Goal: Feedback & Contribution: Submit feedback/report problem

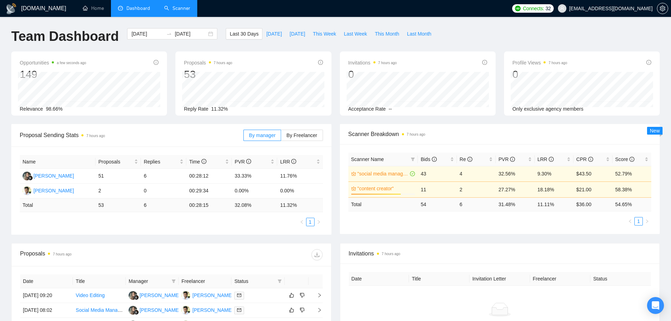
click at [175, 10] on link "Scanner" at bounding box center [177, 8] width 26 height 6
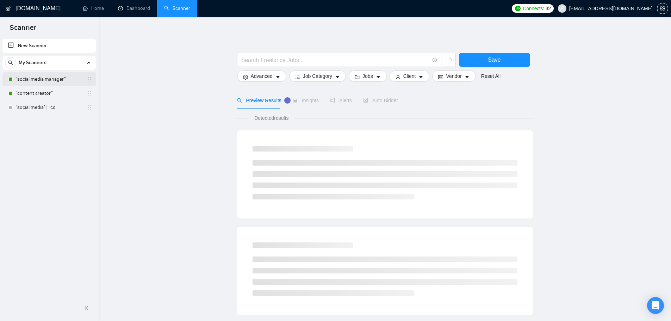
click at [67, 81] on link ""social media manager"" at bounding box center [49, 79] width 67 height 14
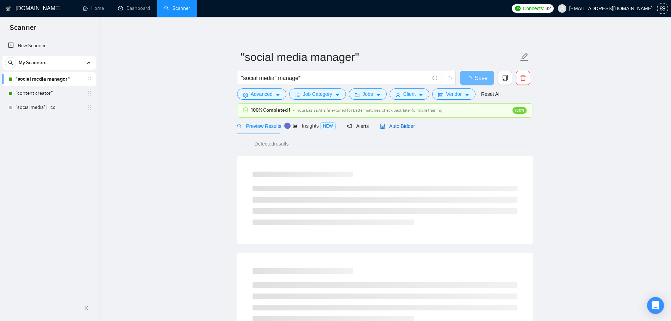
click at [385, 126] on span "Auto Bidder" at bounding box center [397, 126] width 35 height 6
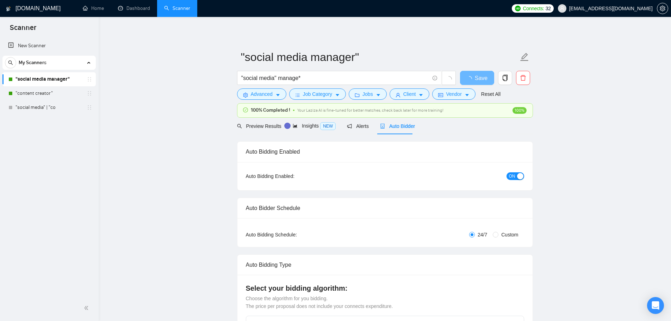
checkbox input "true"
click at [516, 178] on button "ON" at bounding box center [516, 176] width 18 height 8
click at [61, 97] on link ""content creator"" at bounding box center [49, 93] width 67 height 14
click at [482, 76] on span "Save" at bounding box center [477, 78] width 13 height 9
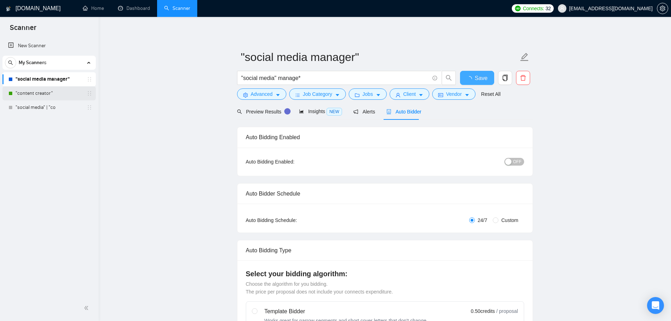
checkbox input "true"
click at [52, 89] on link ""content creator"" at bounding box center [49, 93] width 67 height 14
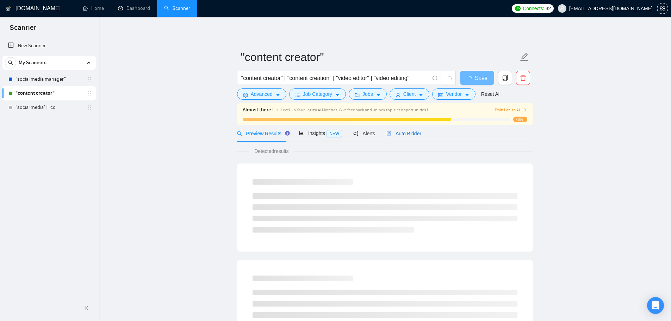
click at [404, 131] on span "Auto Bidder" at bounding box center [404, 134] width 35 height 6
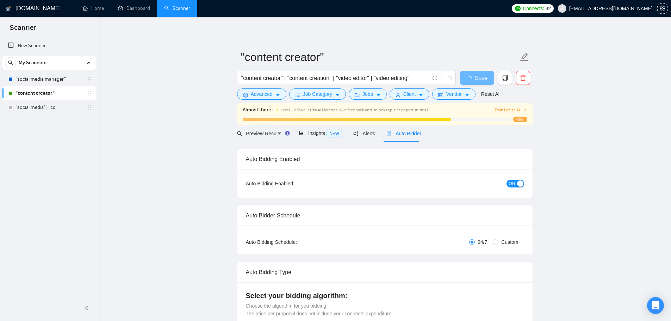
checkbox input "true"
click at [515, 181] on button "ON" at bounding box center [516, 184] width 18 height 8
click at [487, 81] on button "Save" at bounding box center [477, 78] width 34 height 14
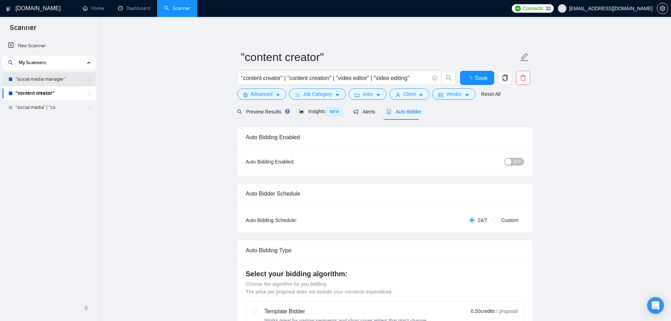
click at [48, 77] on link ""social media manager"" at bounding box center [49, 79] width 67 height 14
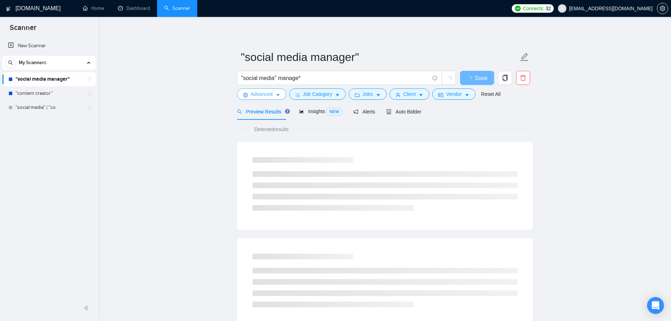
click at [264, 97] on span "Advanced" at bounding box center [262, 94] width 22 height 8
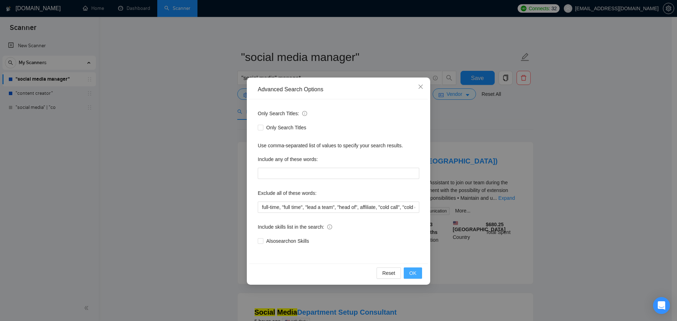
click at [418, 275] on button "OK" at bounding box center [412, 272] width 18 height 11
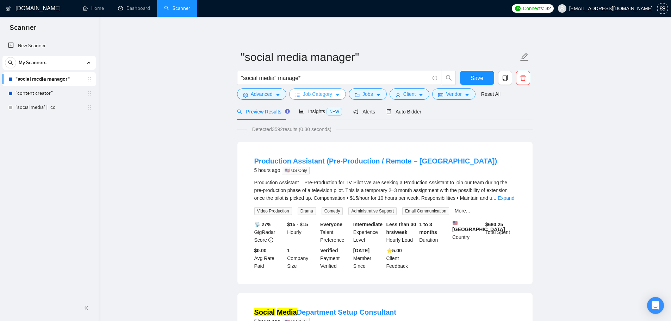
click at [304, 90] on span "Job Category" at bounding box center [317, 94] width 29 height 8
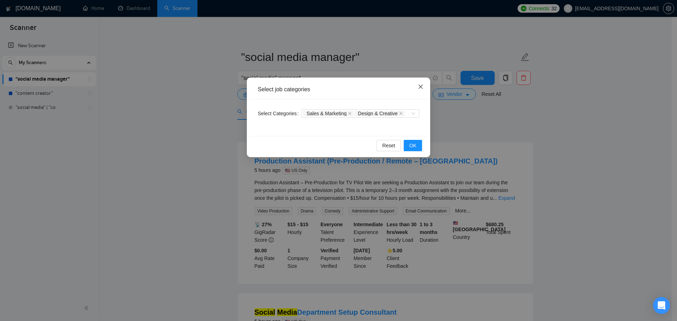
click at [417, 87] on span "Close" at bounding box center [420, 87] width 19 height 19
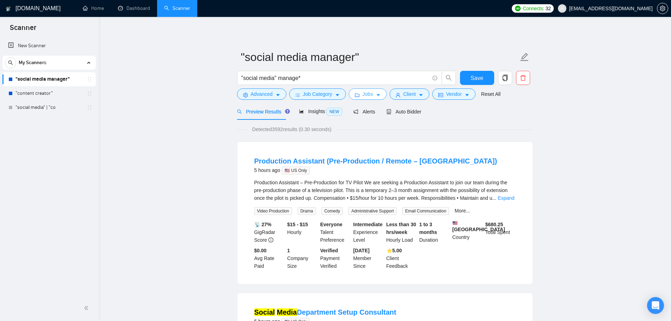
click at [363, 94] on span "Jobs" at bounding box center [368, 94] width 11 height 8
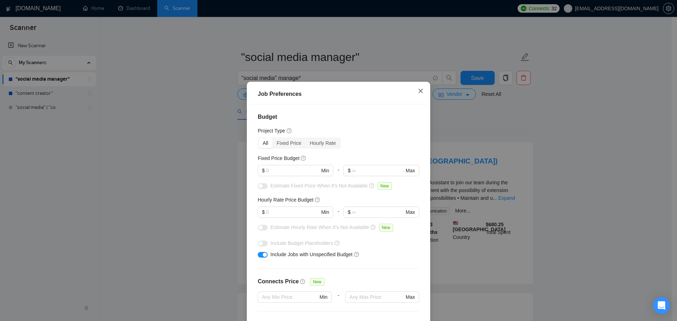
click at [416, 87] on span "Close" at bounding box center [420, 91] width 19 height 19
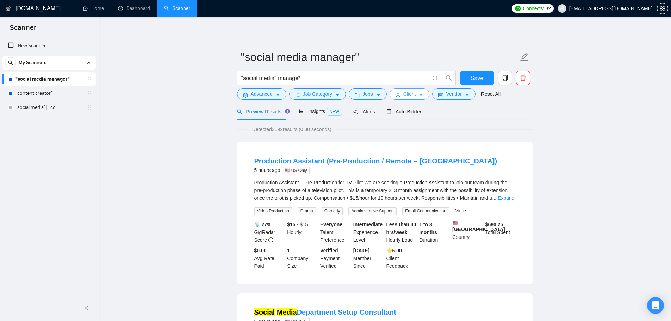
click at [409, 96] on span "Client" at bounding box center [409, 94] width 13 height 8
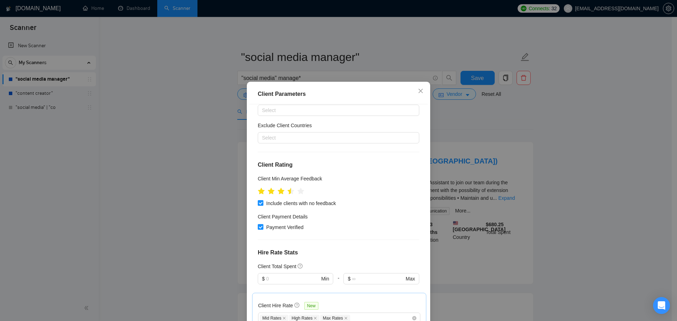
scroll to position [70, 0]
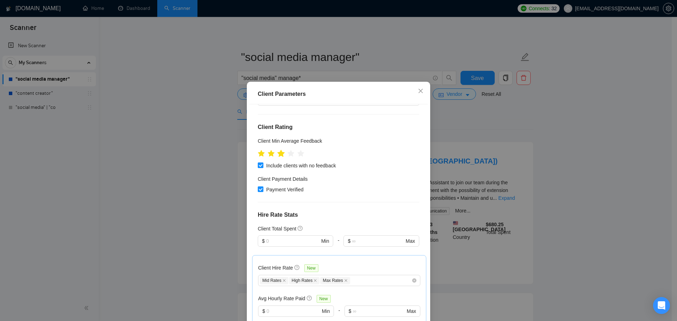
click at [279, 156] on icon "star" at bounding box center [280, 153] width 7 height 7
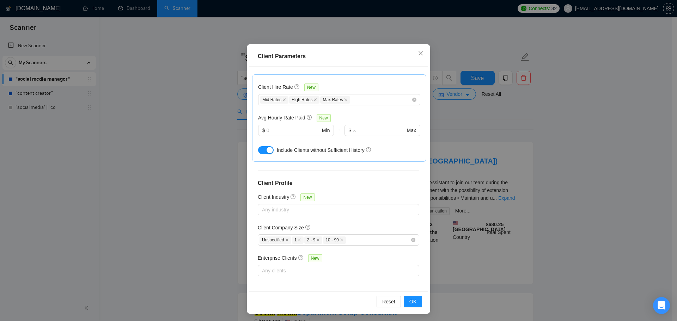
scroll to position [39, 0]
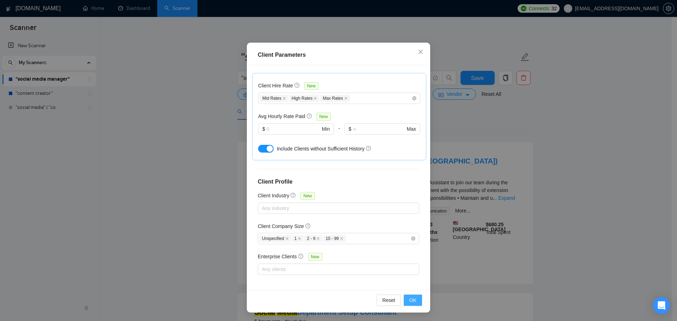
click at [410, 299] on span "OK" at bounding box center [412, 300] width 7 height 8
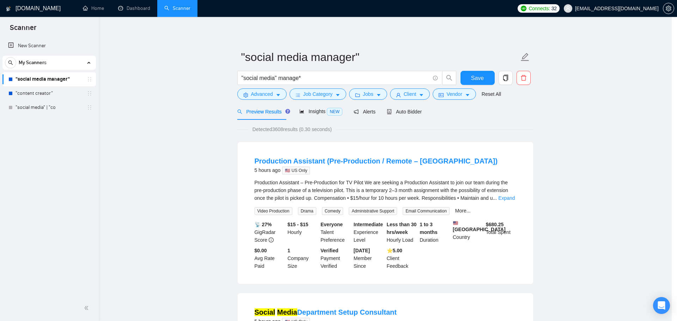
scroll to position [0, 0]
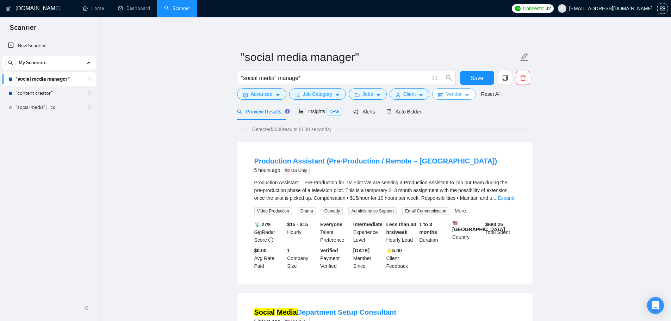
click at [439, 93] on icon "idcard" at bounding box center [440, 95] width 5 height 5
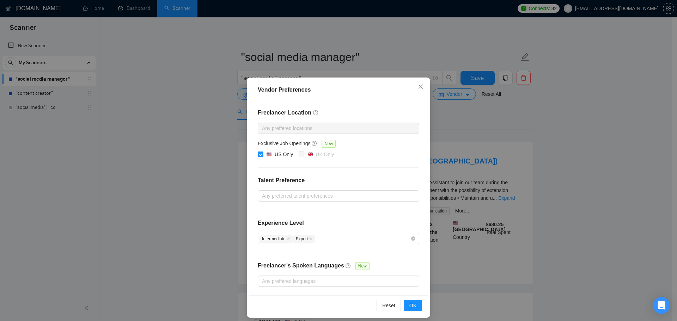
click at [258, 154] on input "US Only" at bounding box center [260, 154] width 5 height 5
checkbox input "false"
click at [274, 127] on div at bounding box center [334, 128] width 151 height 8
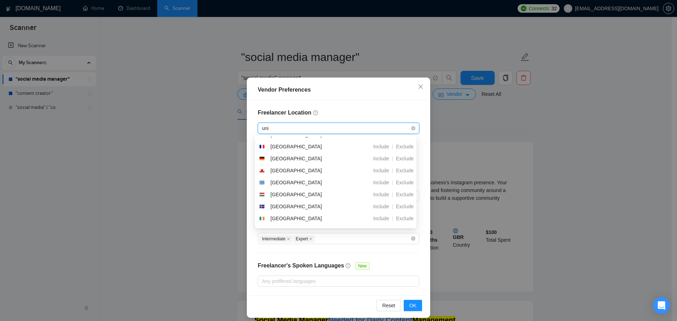
scroll to position [5, 0]
type input "unit"
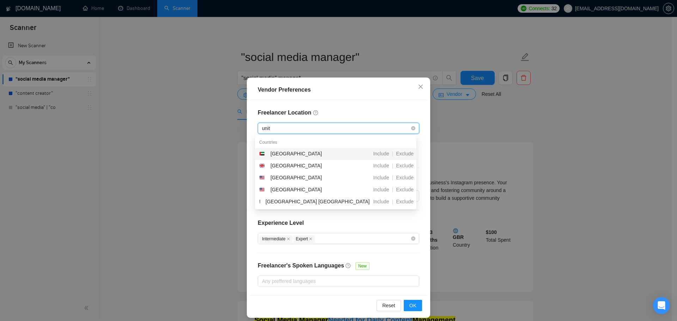
scroll to position [0, 0]
click at [309, 177] on div "[GEOGRAPHIC_DATA]" at bounding box center [298, 178] width 79 height 8
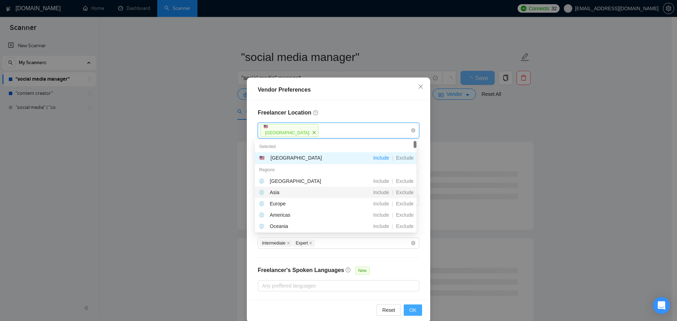
click at [412, 306] on span "OK" at bounding box center [412, 310] width 7 height 8
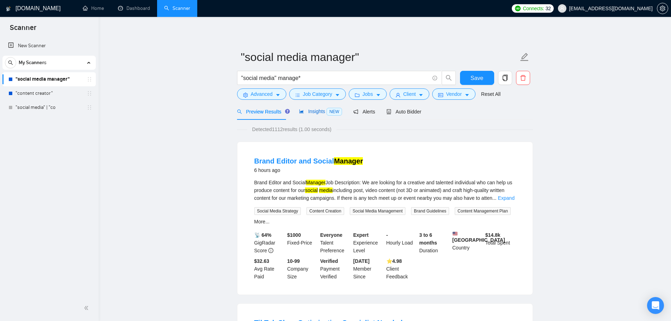
click at [304, 114] on span "Insights NEW" at bounding box center [320, 112] width 43 height 6
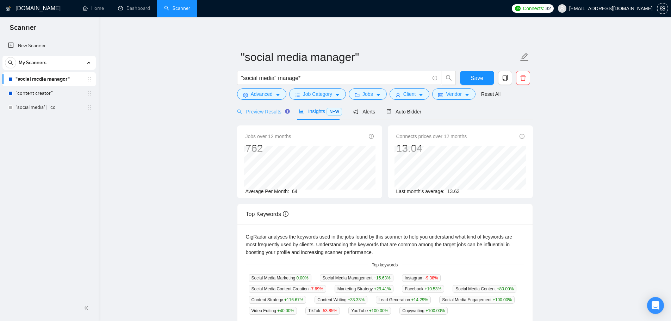
click at [265, 116] on div "Preview Results" at bounding box center [262, 111] width 51 height 17
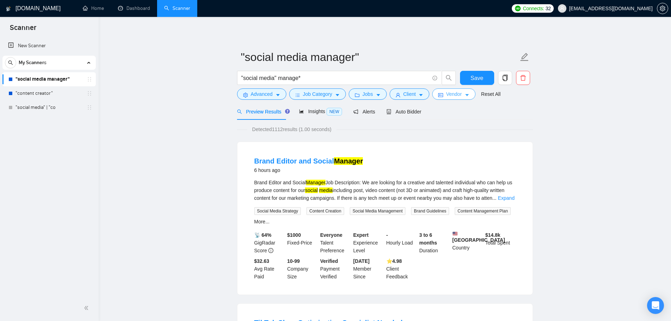
click at [454, 94] on span "Vendor" at bounding box center [454, 94] width 16 height 8
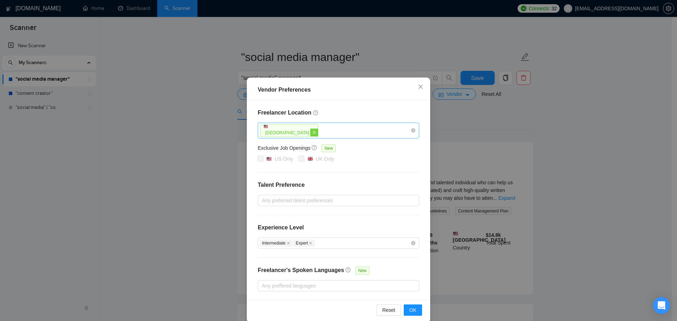
click at [312, 131] on icon "close" at bounding box center [313, 132] width 3 height 3
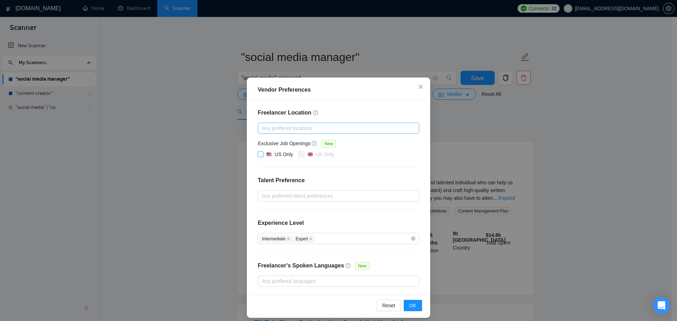
click at [258, 152] on input "US Only" at bounding box center [260, 154] width 5 height 5
click at [409, 307] on span "OK" at bounding box center [412, 306] width 7 height 8
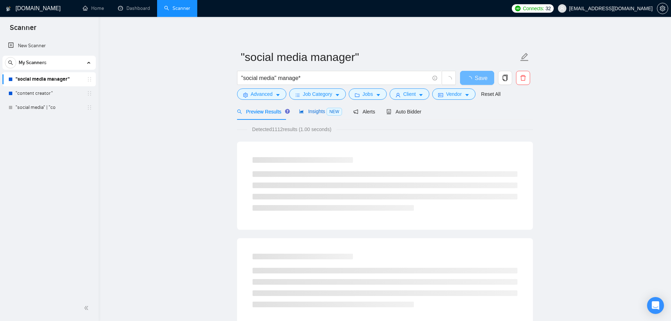
click at [315, 111] on span "Insights NEW" at bounding box center [320, 112] width 43 height 6
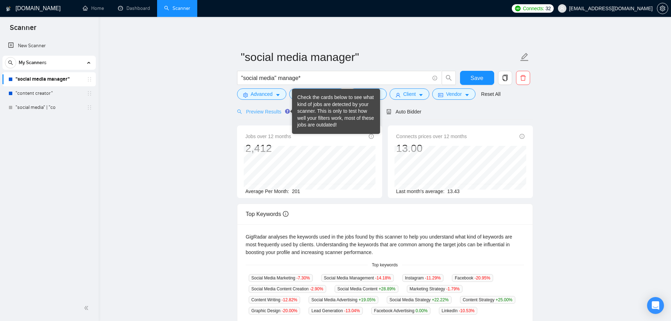
click at [263, 106] on div "Preview Results" at bounding box center [262, 111] width 51 height 17
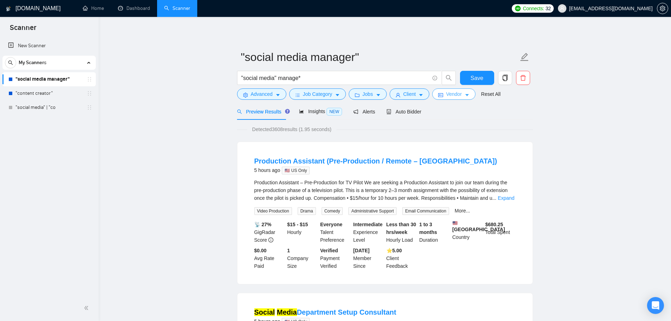
click at [449, 94] on span "Vendor" at bounding box center [454, 94] width 16 height 8
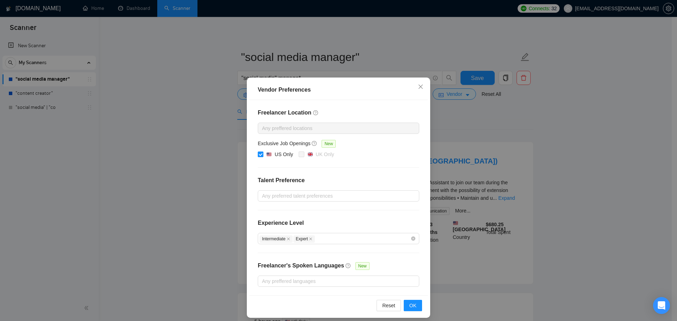
click at [278, 128] on div at bounding box center [334, 128] width 151 height 8
click at [275, 156] on div "US Only" at bounding box center [283, 154] width 18 height 8
click at [263, 156] on input "US Only" at bounding box center [260, 154] width 5 height 5
checkbox input "false"
click at [278, 129] on div at bounding box center [334, 128] width 151 height 8
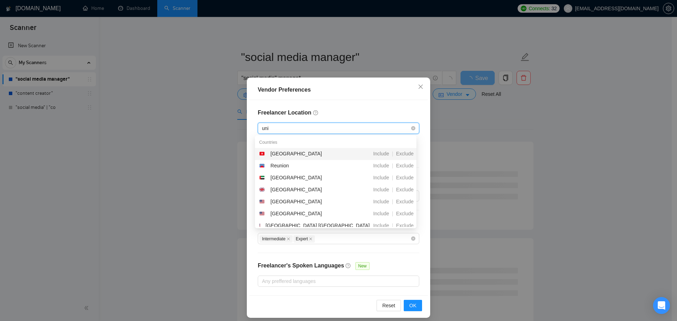
type input "unit"
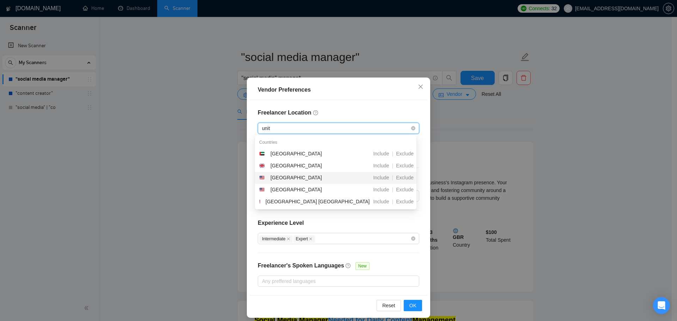
click at [297, 179] on div "[GEOGRAPHIC_DATA]" at bounding box center [295, 178] width 51 height 8
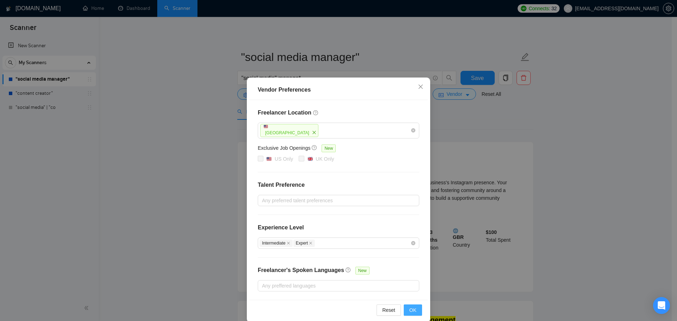
click at [409, 307] on span "OK" at bounding box center [412, 310] width 7 height 8
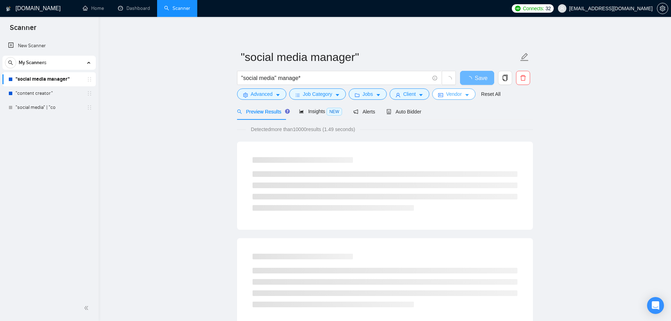
click at [446, 91] on span "Vendor" at bounding box center [454, 94] width 16 height 8
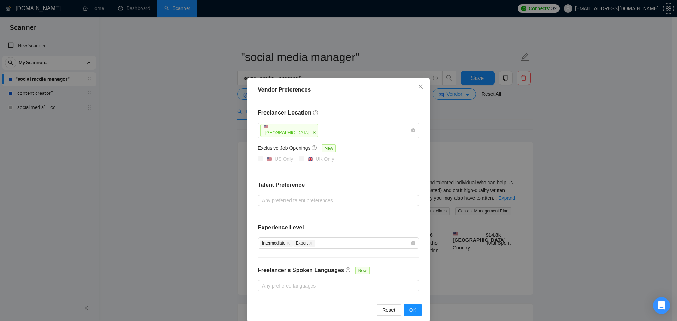
click at [173, 169] on div "Vendor Preferences Freelancer Location [GEOGRAPHIC_DATA] Exclusive Job Openings…" at bounding box center [338, 160] width 677 height 321
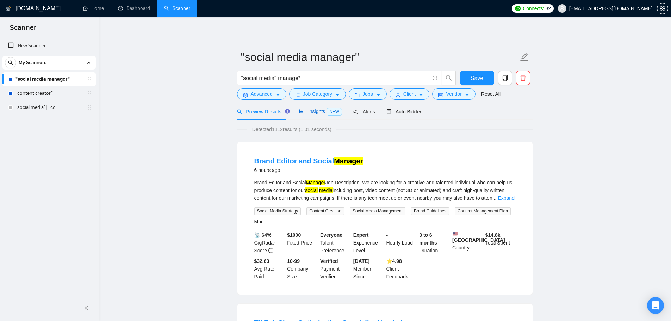
click at [308, 109] on span "Insights NEW" at bounding box center [320, 112] width 43 height 6
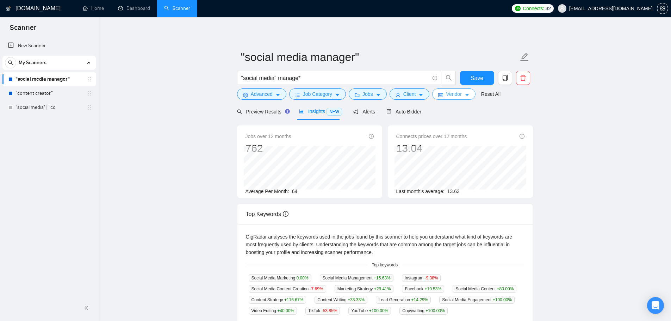
click at [453, 94] on span "Vendor" at bounding box center [454, 94] width 16 height 8
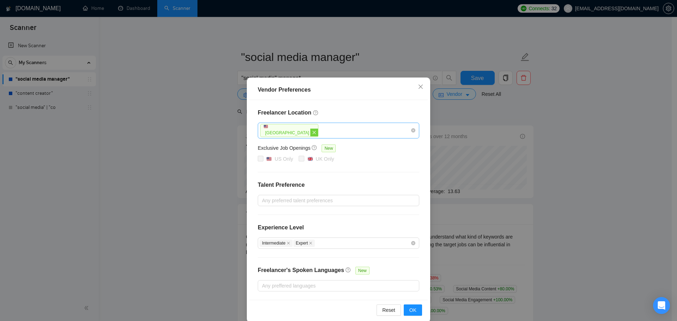
click at [312, 131] on icon "close" at bounding box center [314, 132] width 4 height 4
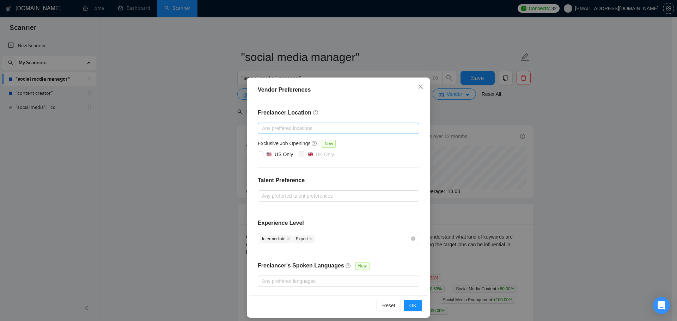
click at [273, 124] on div at bounding box center [334, 128] width 151 height 8
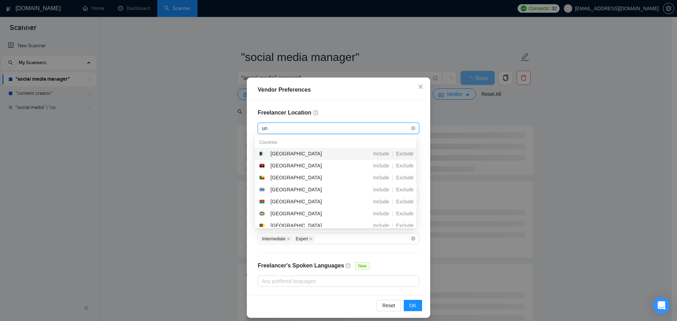
type input "uni"
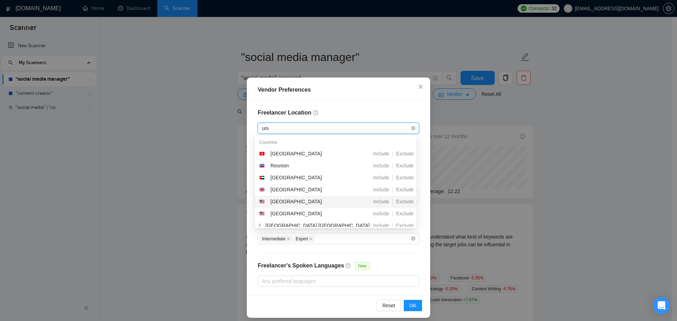
click at [291, 201] on div "[GEOGRAPHIC_DATA]" at bounding box center [295, 202] width 51 height 8
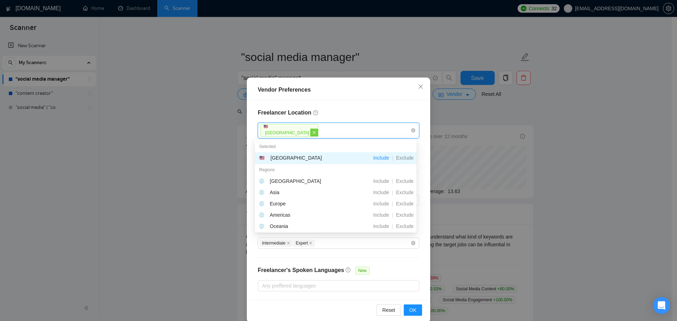
click at [312, 134] on icon "close" at bounding box center [314, 132] width 4 height 4
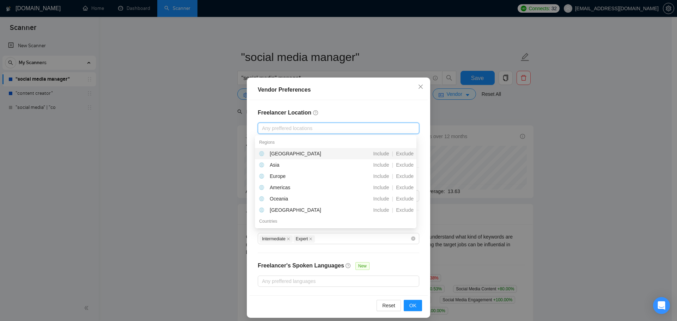
click at [239, 146] on div "Vendor Preferences Freelancer Location Any preffered locations Exclusive Job Op…" at bounding box center [338, 160] width 677 height 321
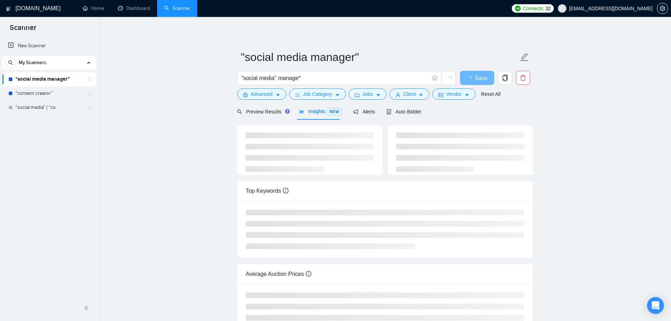
click at [314, 115] on div "Insights NEW" at bounding box center [320, 111] width 43 height 8
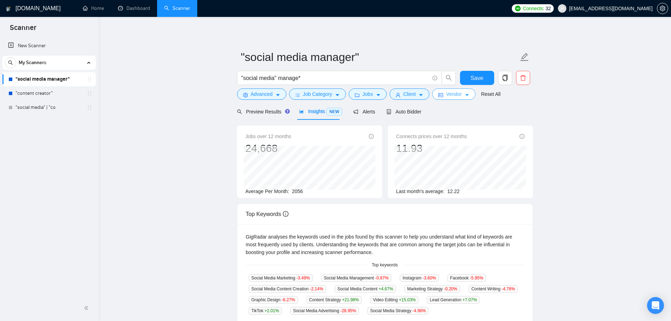
click at [456, 93] on span "Vendor" at bounding box center [454, 94] width 16 height 8
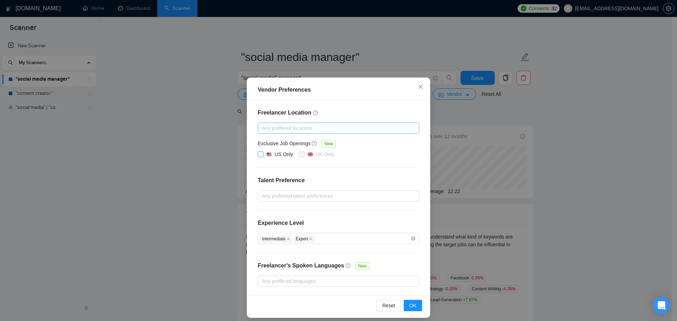
click at [260, 153] on span at bounding box center [261, 155] width 6 height 6
click at [260, 153] on input "US Only" at bounding box center [260, 154] width 5 height 5
checkbox input "true"
click at [413, 307] on span "OK" at bounding box center [412, 306] width 7 height 8
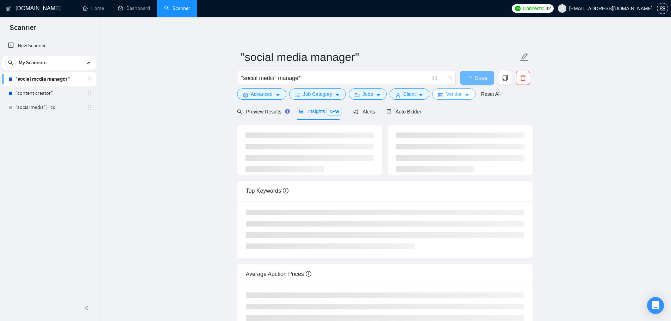
click at [450, 97] on span "Vendor" at bounding box center [454, 94] width 16 height 8
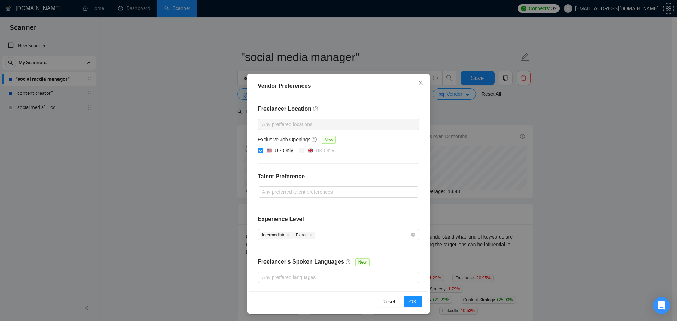
scroll to position [5, 0]
click at [161, 183] on div "Vendor Preferences Freelancer Location Any preffered locations Exclusive Job Op…" at bounding box center [338, 160] width 677 height 321
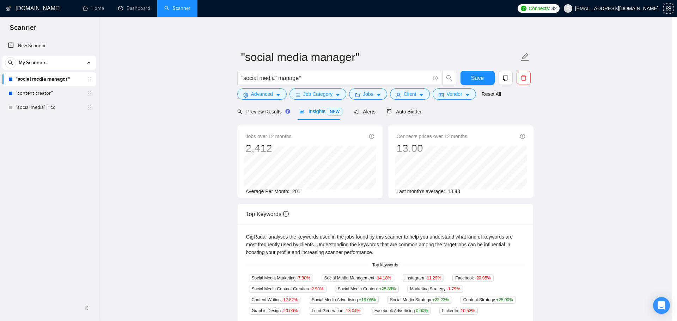
scroll to position [0, 0]
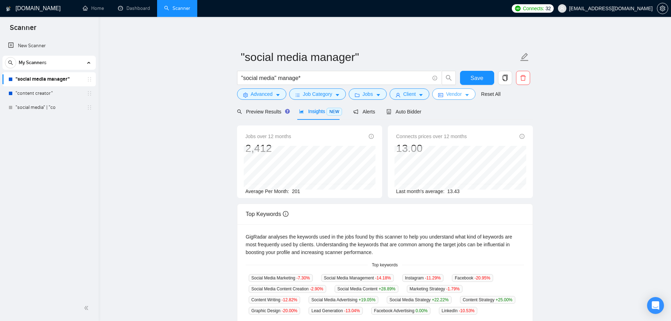
click at [443, 94] on button "Vendor" at bounding box center [453, 93] width 43 height 11
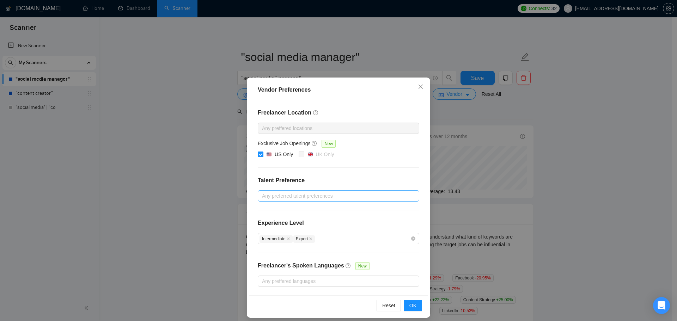
scroll to position [5, 0]
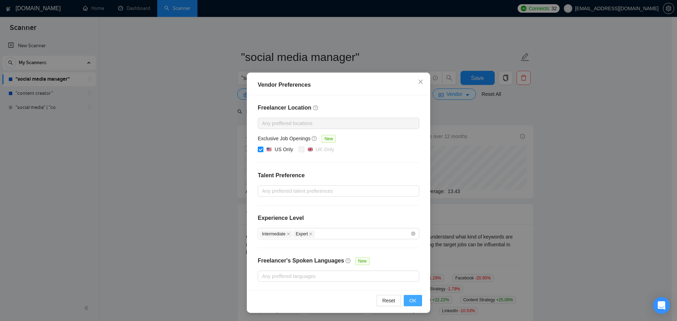
click at [413, 304] on button "OK" at bounding box center [412, 300] width 18 height 11
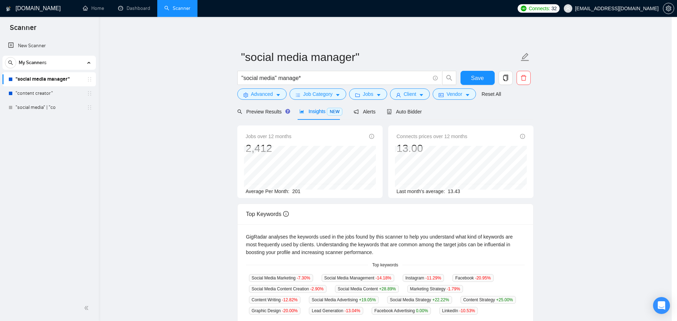
scroll to position [0, 0]
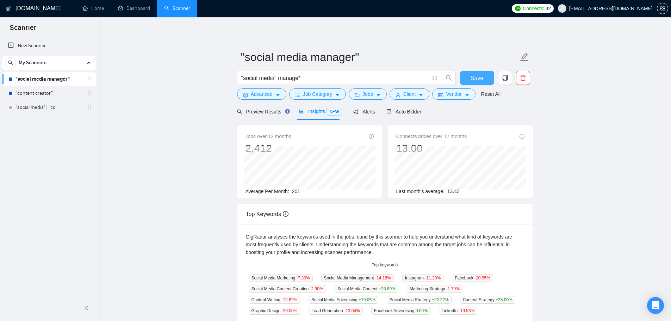
click at [474, 81] on span "Save" at bounding box center [477, 78] width 13 height 9
click at [328, 92] on span "Job Category" at bounding box center [317, 94] width 29 height 8
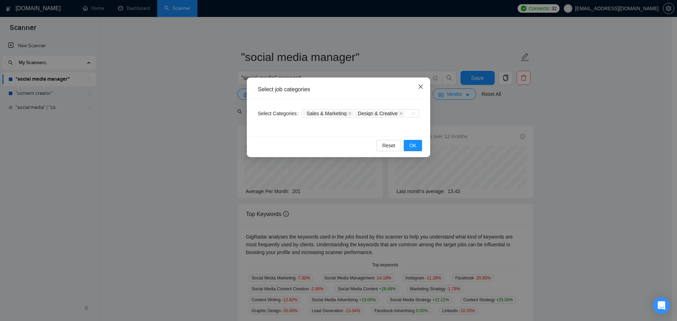
click at [426, 84] on span "Close" at bounding box center [420, 87] width 19 height 19
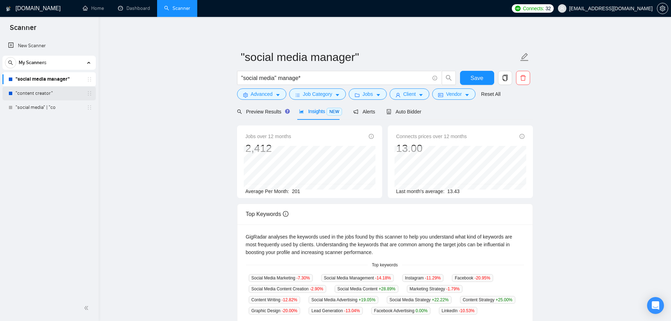
click at [60, 94] on link ""content creator"" at bounding box center [49, 93] width 67 height 14
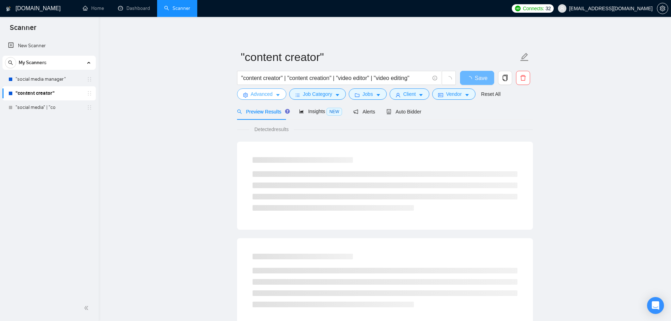
click at [268, 95] on span "Advanced" at bounding box center [262, 94] width 22 height 8
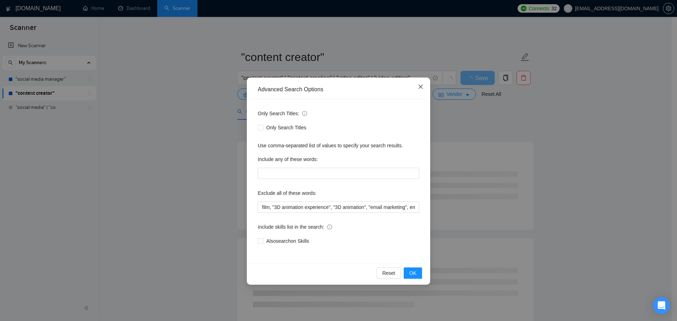
click at [426, 90] on span "Close" at bounding box center [420, 87] width 19 height 19
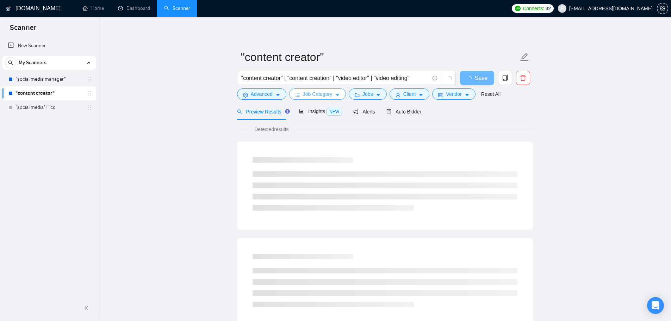
click at [315, 94] on span "Job Category" at bounding box center [317, 94] width 29 height 8
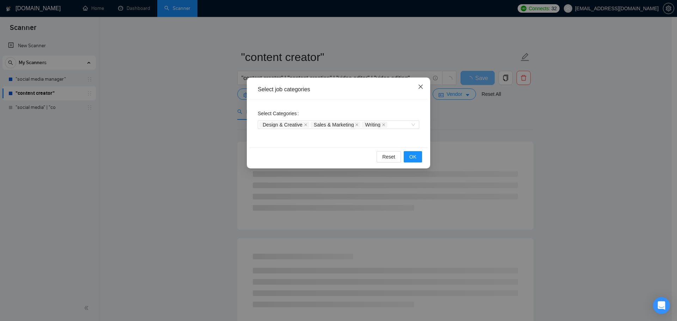
click at [421, 85] on icon "close" at bounding box center [421, 87] width 6 height 6
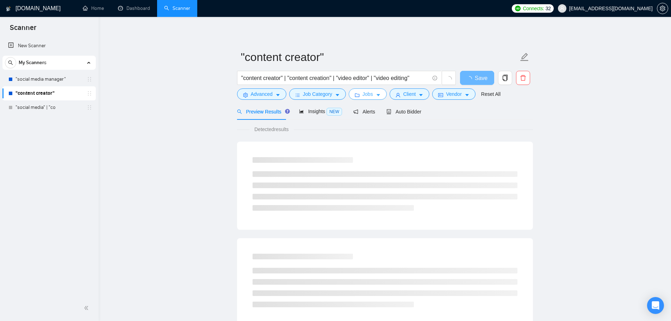
click at [360, 93] on button "Jobs" at bounding box center [368, 93] width 38 height 11
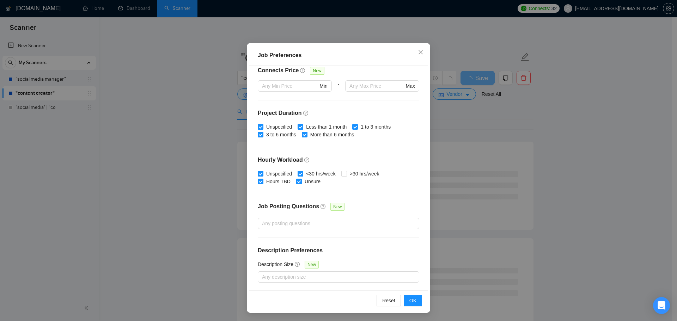
scroll to position [39, 0]
click at [415, 49] on span "Close" at bounding box center [420, 52] width 19 height 19
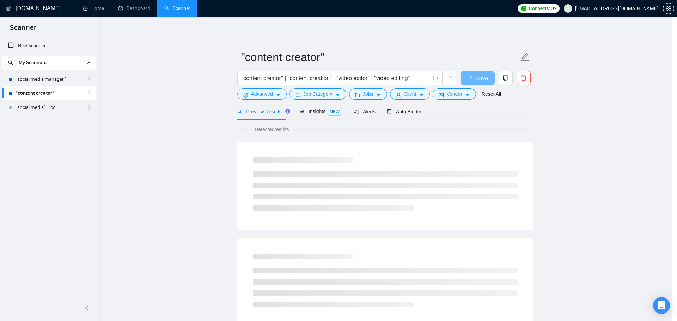
scroll to position [0, 0]
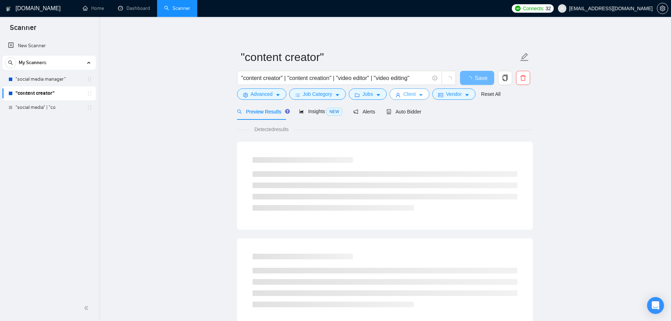
click at [414, 97] on button "Client" at bounding box center [410, 93] width 40 height 11
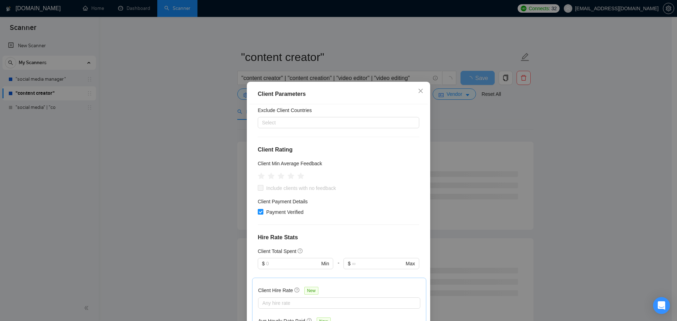
scroll to position [35, 0]
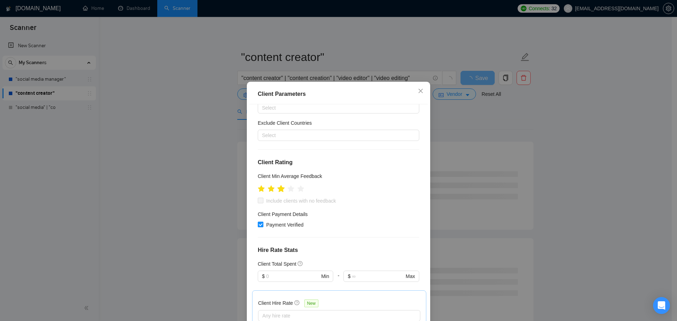
click at [279, 190] on icon "star" at bounding box center [280, 188] width 7 height 7
click at [283, 202] on span "Include clients with no feedback" at bounding box center [300, 201] width 75 height 8
click at [263, 202] on input "Include clients with no feedback" at bounding box center [260, 200] width 5 height 5
checkbox input "true"
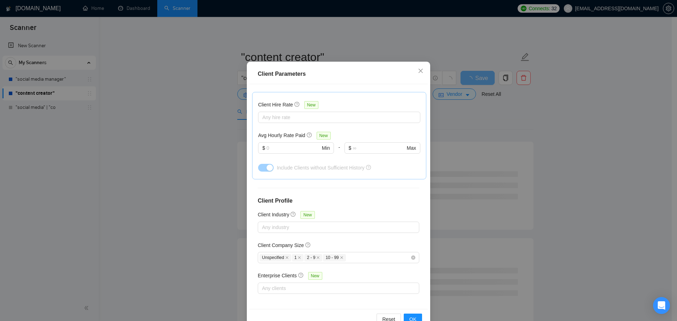
scroll to position [39, 0]
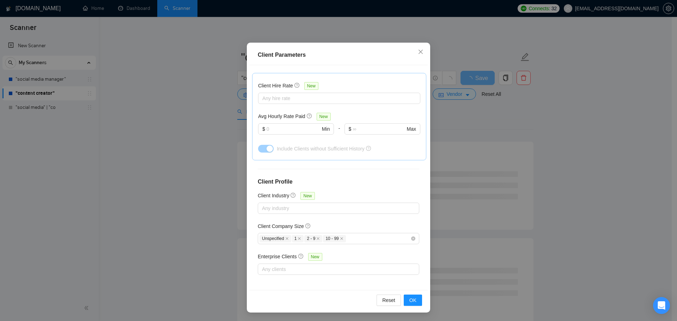
click at [408, 306] on div "Reset OK" at bounding box center [338, 300] width 178 height 20
click at [411, 301] on span "OK" at bounding box center [412, 300] width 7 height 8
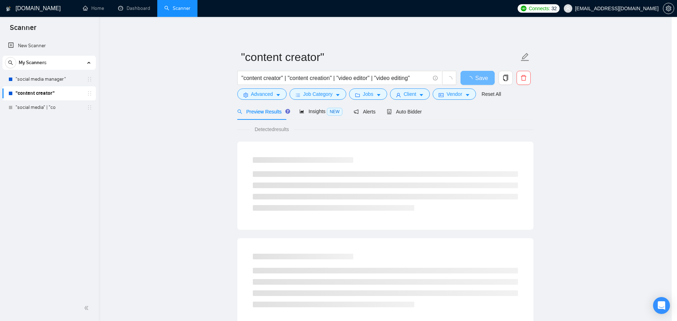
scroll to position [0, 0]
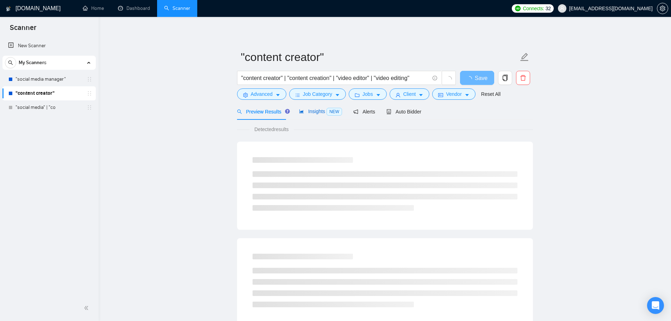
click at [317, 110] on span "Insights NEW" at bounding box center [320, 112] width 43 height 6
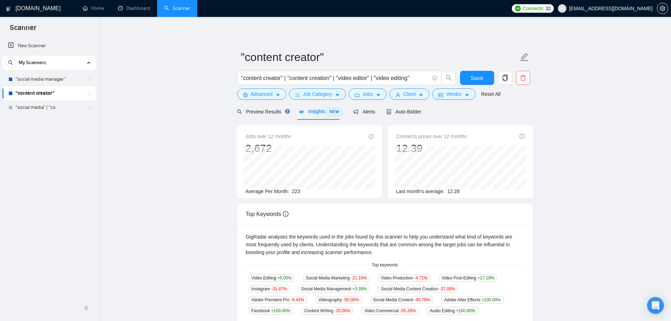
click at [306, 113] on span "Insights NEW" at bounding box center [320, 112] width 43 height 6
click at [482, 77] on span "Save" at bounding box center [477, 78] width 13 height 9
click at [396, 93] on icon "user" at bounding box center [398, 95] width 5 height 5
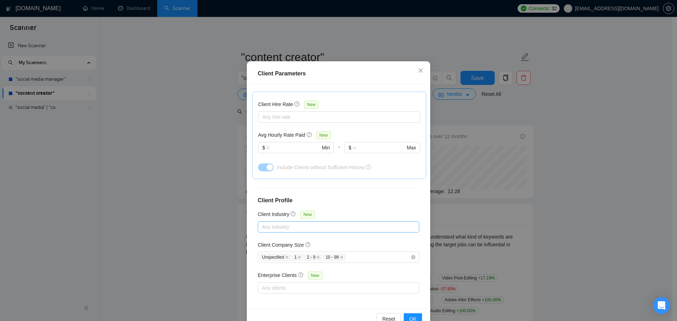
scroll to position [39, 0]
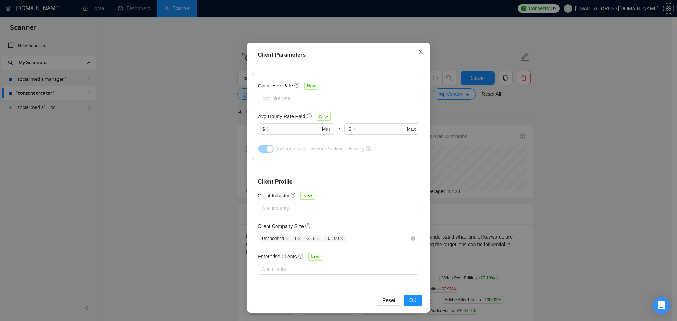
click at [420, 52] on icon "close" at bounding box center [421, 52] width 6 height 6
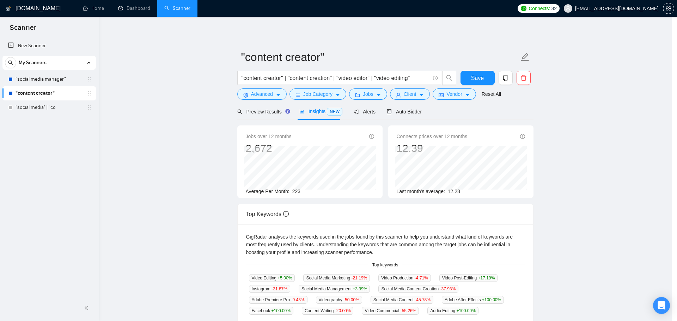
scroll to position [0, 0]
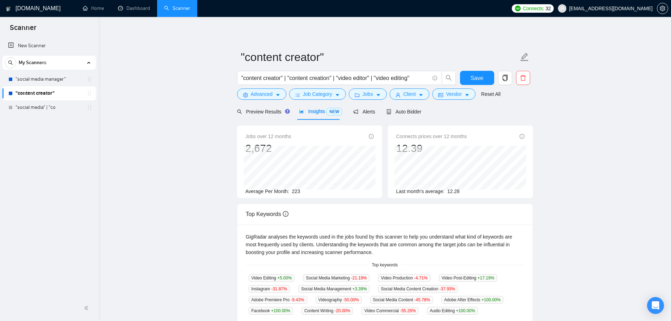
click at [385, 92] on div "Jobs" at bounding box center [367, 93] width 41 height 11
click at [383, 92] on button "Jobs" at bounding box center [368, 93] width 38 height 11
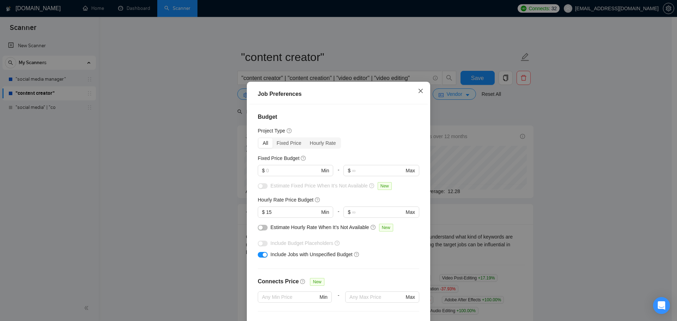
click at [421, 88] on span "Close" at bounding box center [420, 91] width 19 height 19
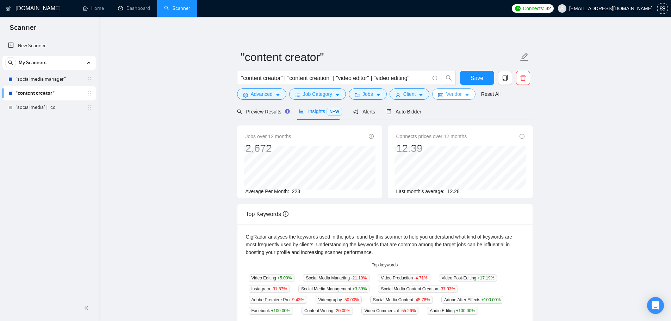
click at [456, 93] on span "Vendor" at bounding box center [454, 94] width 16 height 8
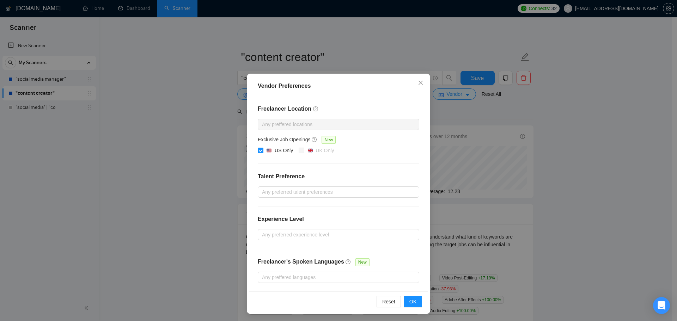
scroll to position [5, 0]
click at [419, 81] on icon "close" at bounding box center [421, 82] width 6 height 6
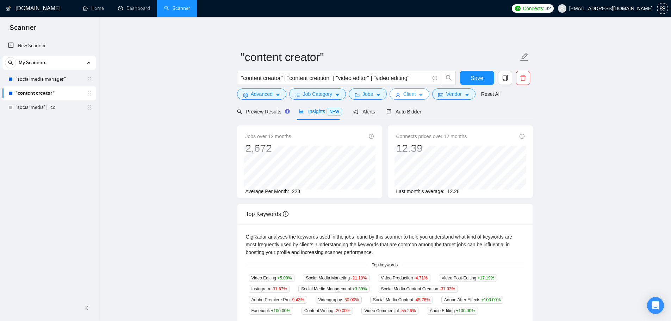
click at [407, 97] on span "Client" at bounding box center [409, 94] width 13 height 8
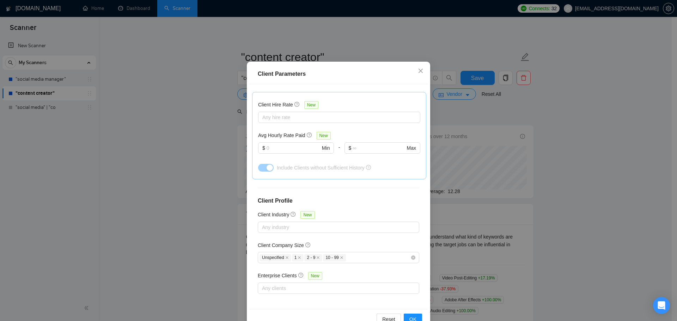
scroll to position [39, 0]
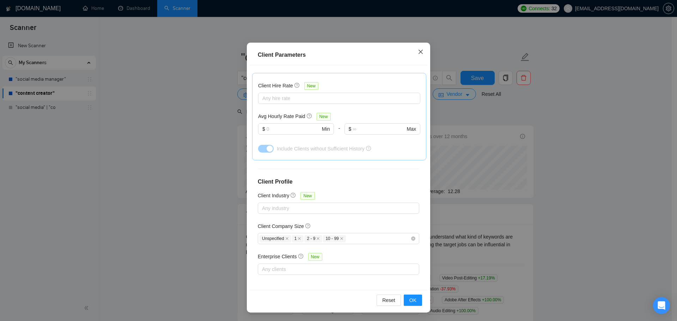
click at [418, 54] on icon "close" at bounding box center [420, 52] width 4 height 4
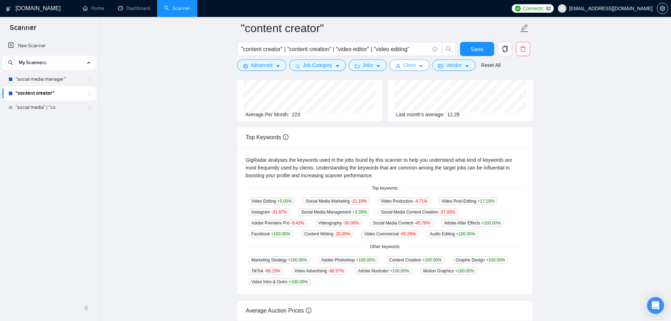
scroll to position [0, 0]
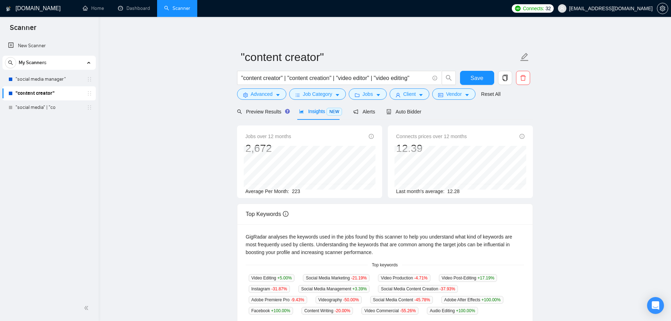
click at [175, 146] on main ""content creator" "content creator" | "content creation" | "video editor" | "vi…" at bounding box center [385, 269] width 550 height 483
click at [413, 116] on div "Auto Bidder" at bounding box center [404, 111] width 35 height 17
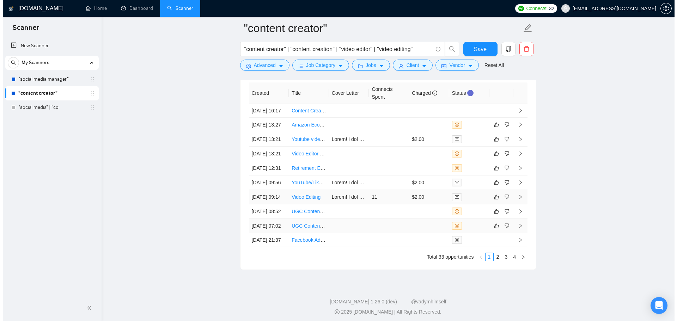
scroll to position [1949, 0]
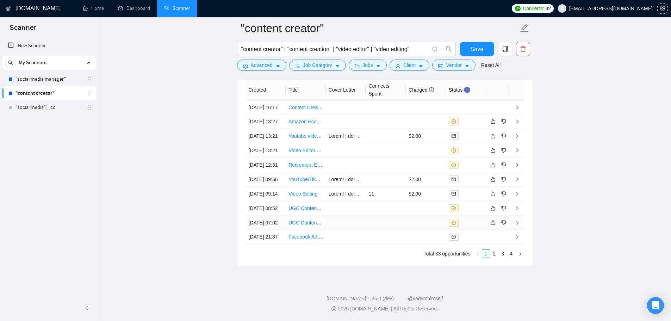
click at [396, 230] on td at bounding box center [386, 223] width 40 height 14
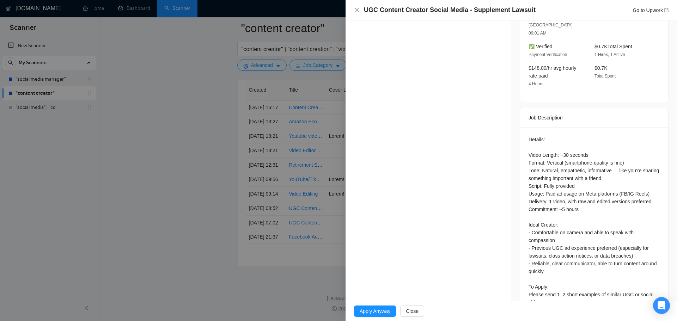
scroll to position [233, 0]
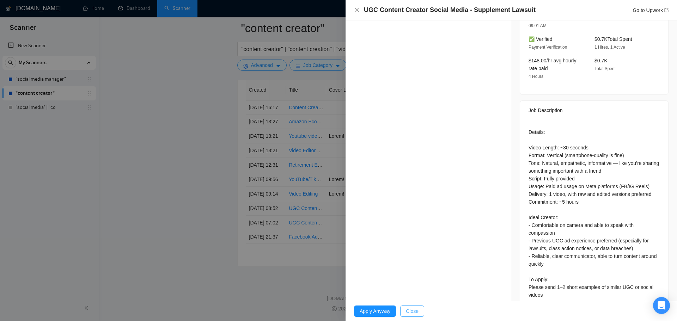
click at [417, 314] on span "Close" at bounding box center [412, 311] width 13 height 8
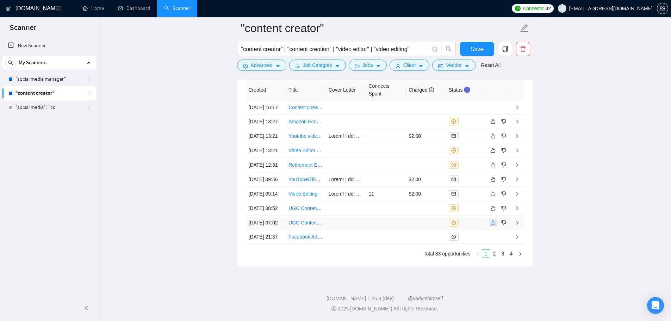
click at [492, 225] on icon "like" at bounding box center [493, 223] width 5 height 5
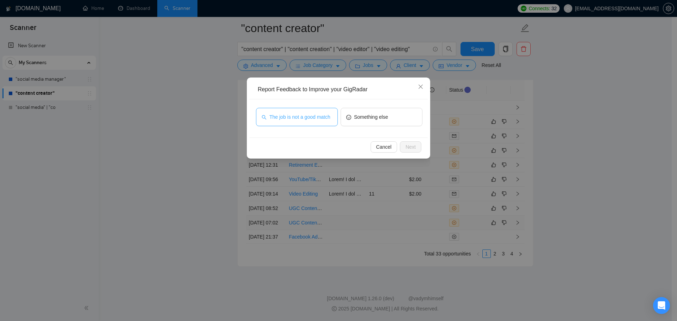
click at [313, 118] on span "The job is not a good match" at bounding box center [299, 117] width 61 height 8
click at [403, 147] on button "Next" at bounding box center [410, 146] width 21 height 11
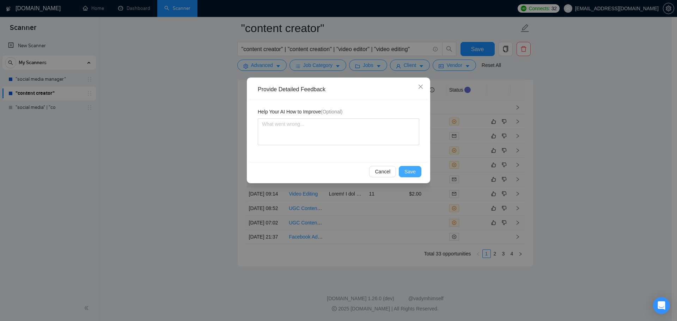
click at [414, 174] on span "Save" at bounding box center [409, 172] width 11 height 8
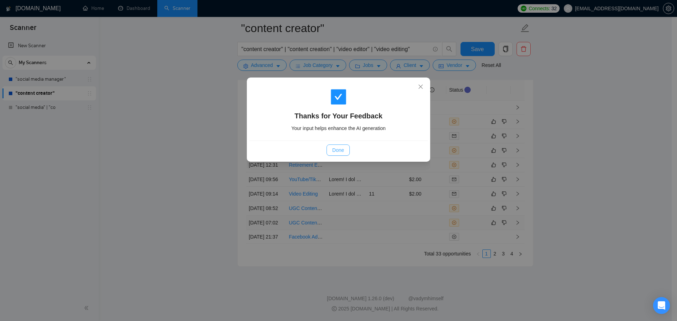
click at [347, 154] on button "Done" at bounding box center [337, 149] width 23 height 11
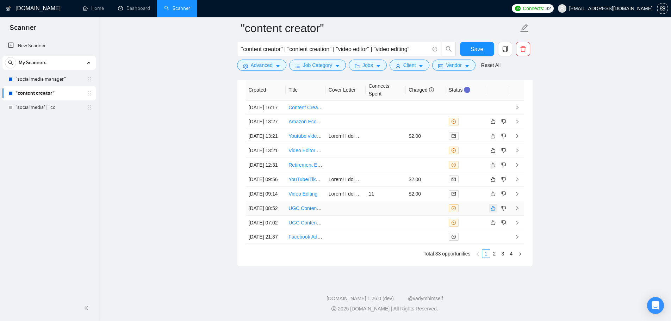
click at [496, 212] on button "button" at bounding box center [493, 208] width 8 height 8
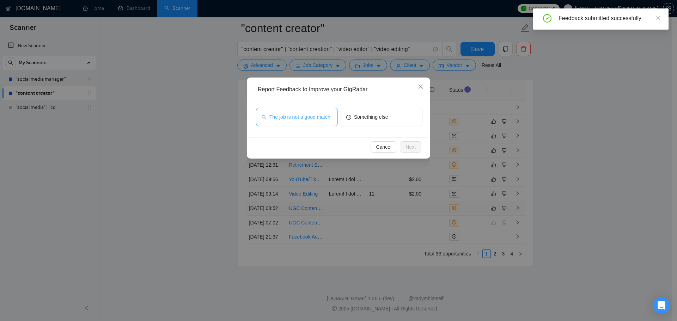
click at [311, 118] on span "The job is not a good match" at bounding box center [299, 117] width 61 height 8
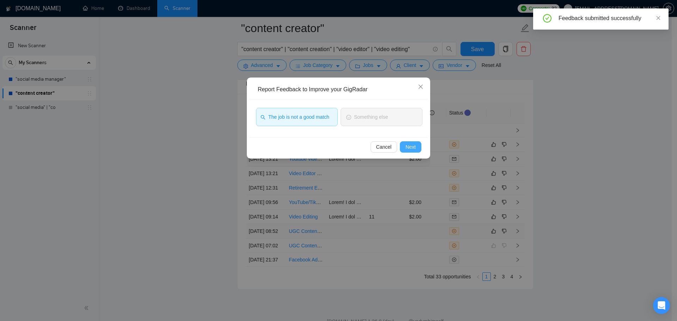
click at [409, 152] on button "Next" at bounding box center [410, 146] width 21 height 11
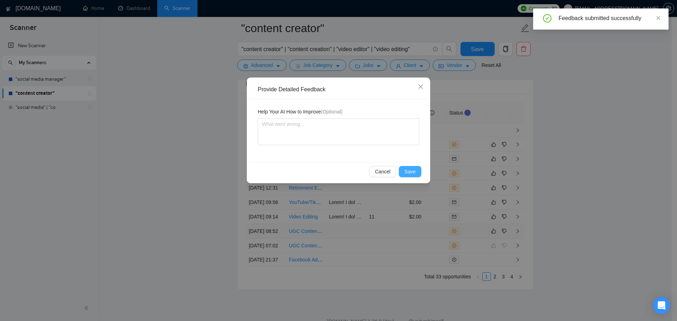
click at [416, 169] on button "Save" at bounding box center [410, 171] width 23 height 11
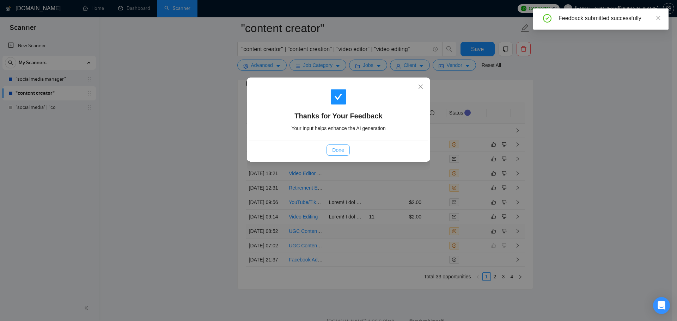
click at [341, 151] on span "Done" at bounding box center [338, 150] width 12 height 8
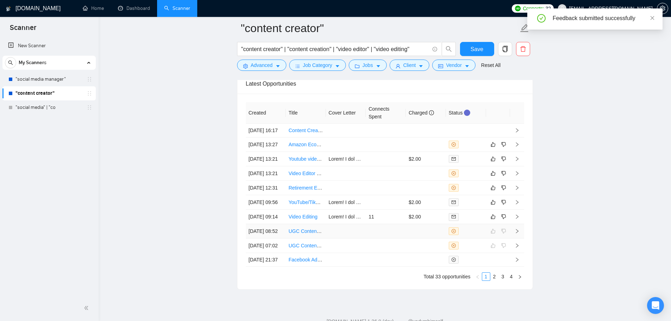
click at [331, 239] on td at bounding box center [346, 231] width 40 height 14
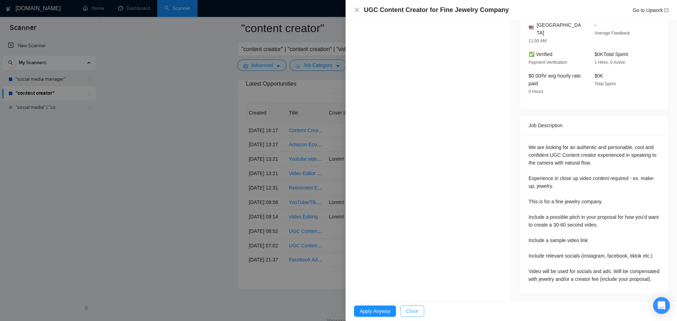
click at [415, 311] on span "Close" at bounding box center [412, 311] width 13 height 8
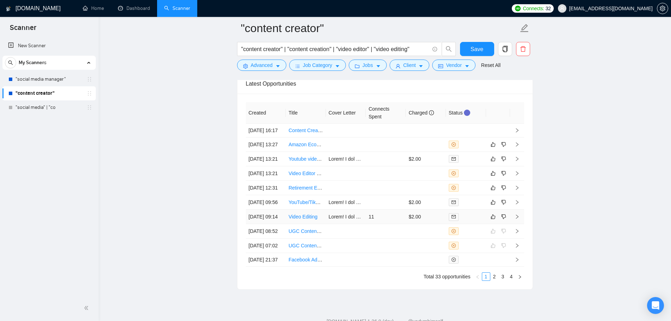
click at [410, 224] on td "$2.00" at bounding box center [426, 217] width 40 height 14
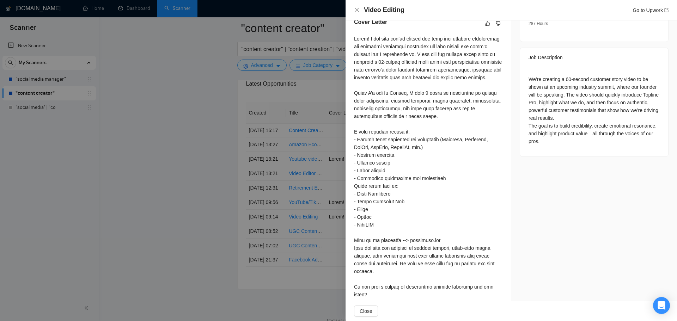
scroll to position [280, 0]
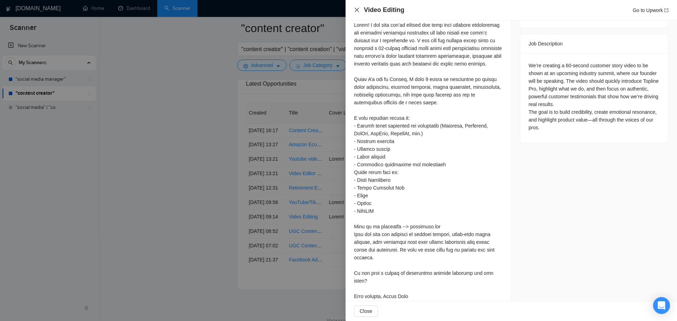
click at [355, 11] on icon "close" at bounding box center [357, 10] width 6 height 6
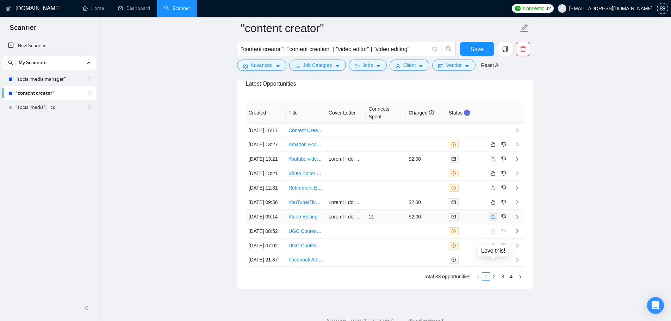
click at [495, 221] on button "button" at bounding box center [493, 216] width 8 height 8
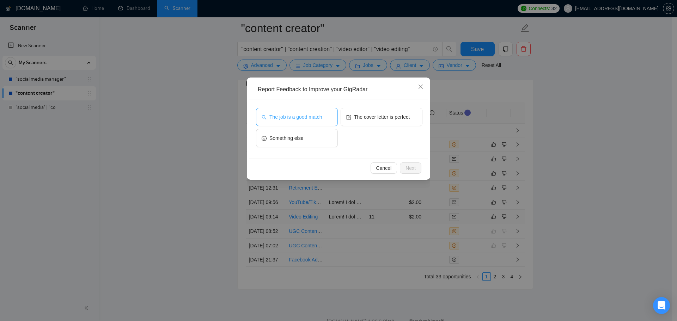
click at [319, 115] on span "The job is a good match" at bounding box center [295, 117] width 53 height 8
click at [390, 107] on div "The job is a good match The cover letter is perfect Something else" at bounding box center [338, 128] width 178 height 59
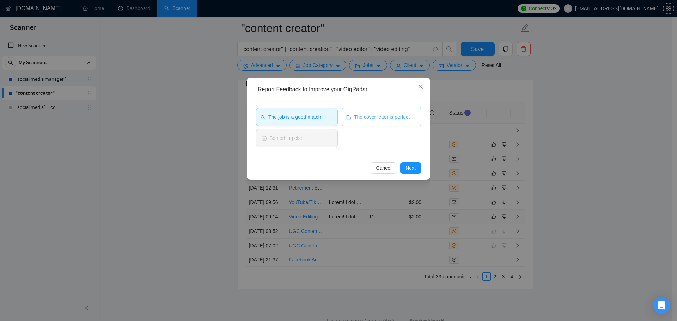
click at [389, 117] on span "The cover letter is perfect" at bounding box center [382, 117] width 56 height 8
click at [415, 172] on button "Next" at bounding box center [410, 167] width 21 height 11
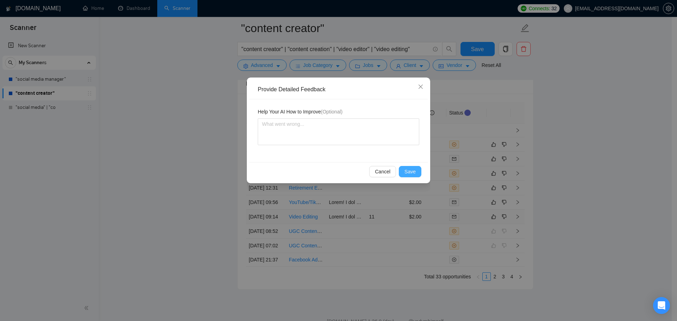
click at [409, 174] on span "Save" at bounding box center [409, 172] width 11 height 8
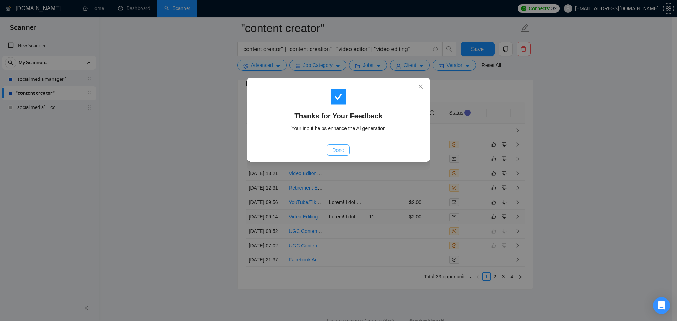
click at [334, 150] on span "Done" at bounding box center [338, 150] width 12 height 8
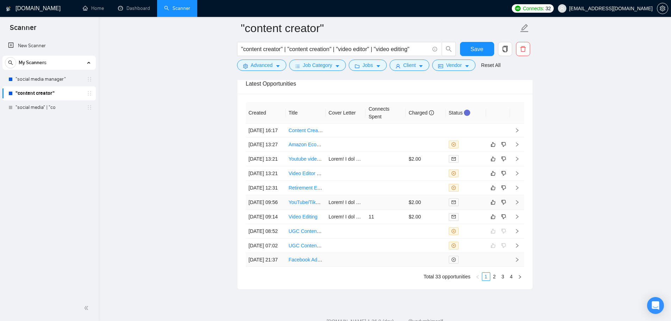
click at [378, 253] on td at bounding box center [386, 260] width 40 height 14
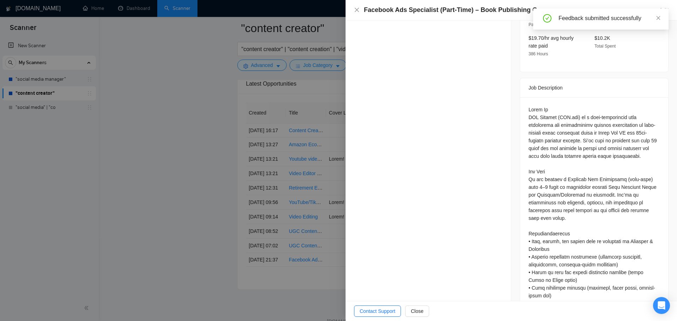
click at [291, 208] on div at bounding box center [338, 160] width 677 height 321
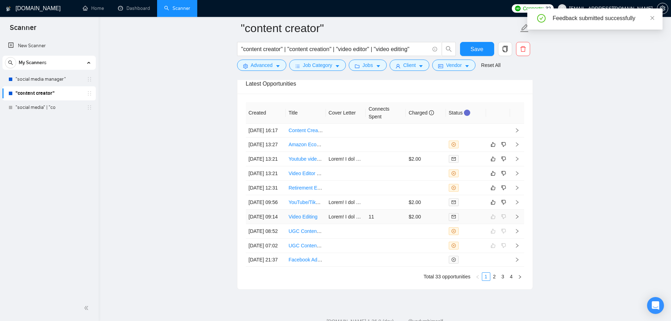
click at [383, 224] on td "11" at bounding box center [386, 217] width 40 height 14
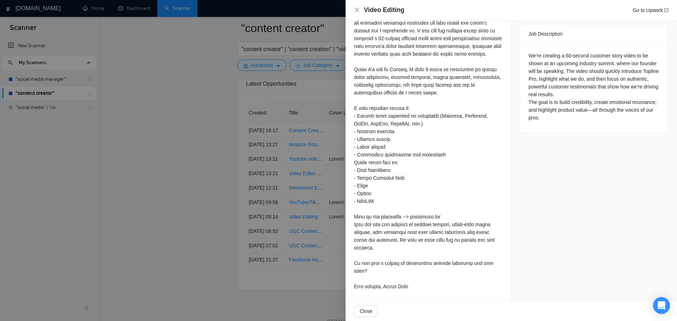
scroll to position [219, 0]
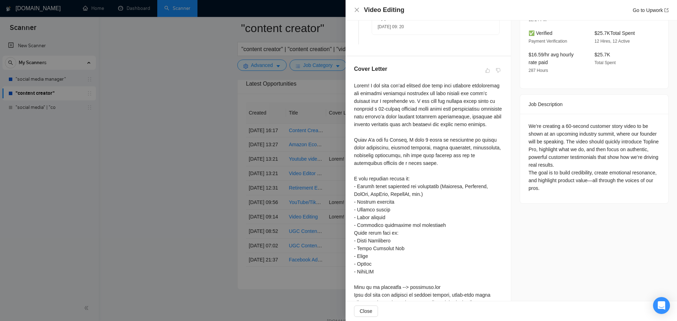
click at [228, 187] on div at bounding box center [338, 160] width 677 height 321
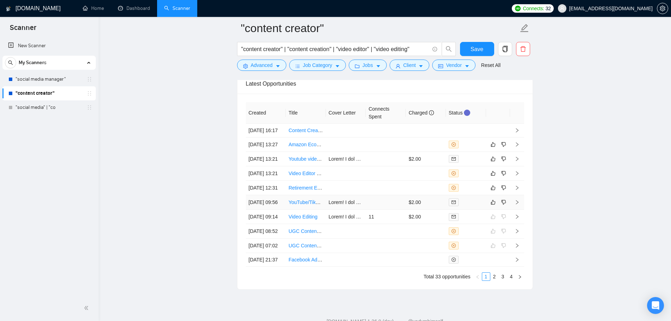
click at [370, 210] on td at bounding box center [386, 202] width 40 height 14
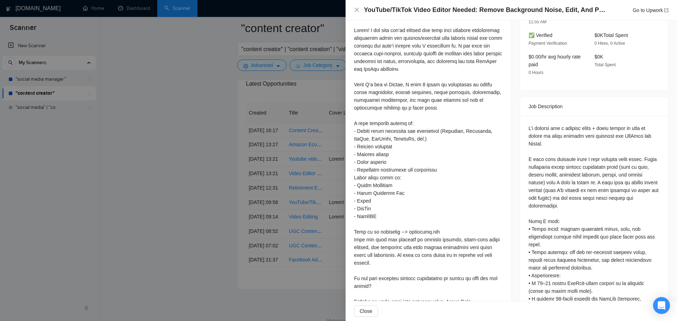
click at [166, 229] on div at bounding box center [338, 160] width 677 height 321
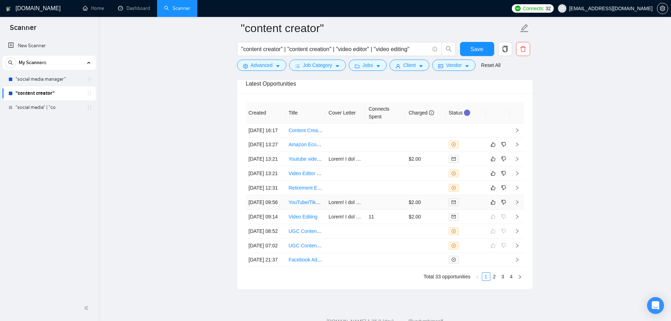
click at [381, 210] on td at bounding box center [386, 202] width 40 height 14
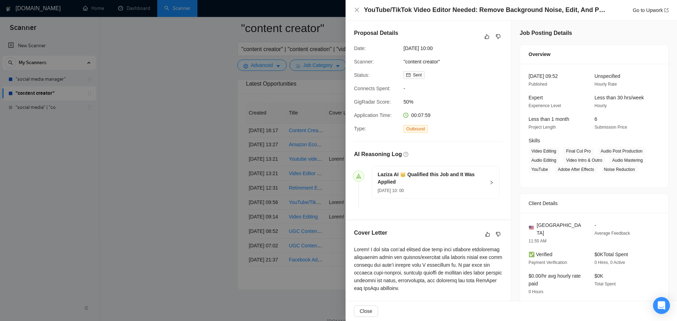
click at [161, 182] on div at bounding box center [338, 160] width 677 height 321
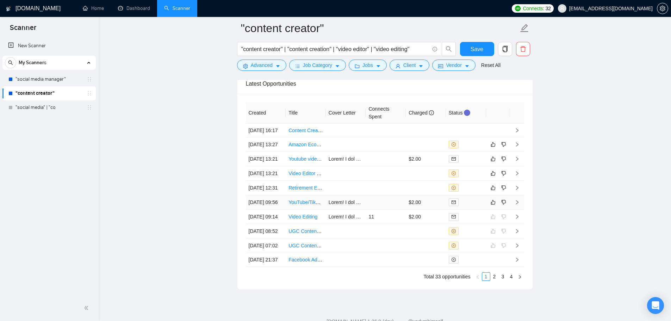
click at [376, 210] on td at bounding box center [386, 202] width 40 height 14
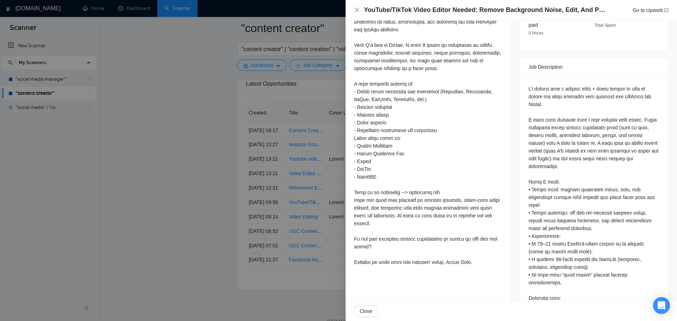
scroll to position [352, 0]
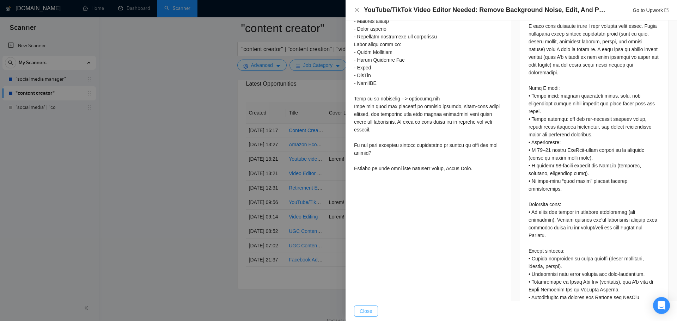
click at [368, 312] on span "Close" at bounding box center [365, 311] width 13 height 8
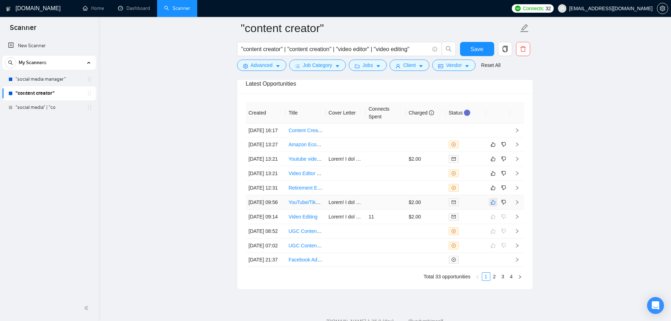
click at [491, 205] on icon "like" at bounding box center [493, 202] width 5 height 6
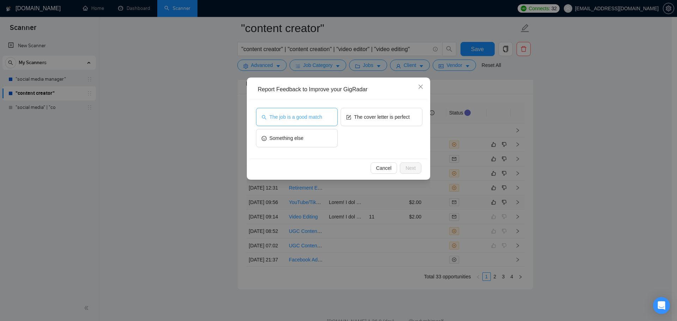
click at [308, 114] on span "The job is a good match" at bounding box center [295, 117] width 53 height 8
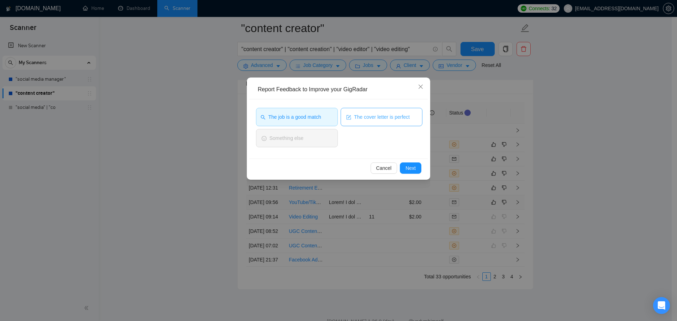
click at [382, 122] on button "The cover letter is perfect" at bounding box center [381, 117] width 82 height 18
click at [412, 165] on span "Next" at bounding box center [410, 168] width 10 height 8
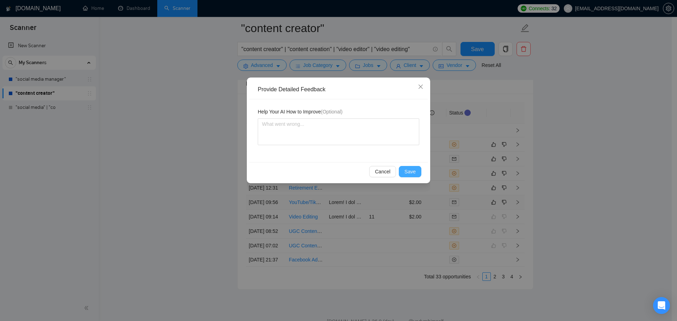
click at [407, 172] on span "Save" at bounding box center [409, 172] width 11 height 8
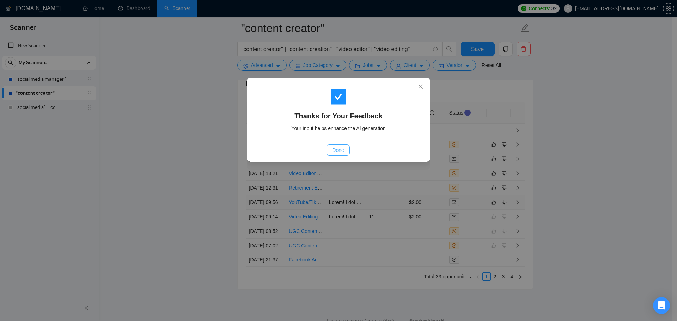
click at [336, 148] on span "Done" at bounding box center [338, 150] width 12 height 8
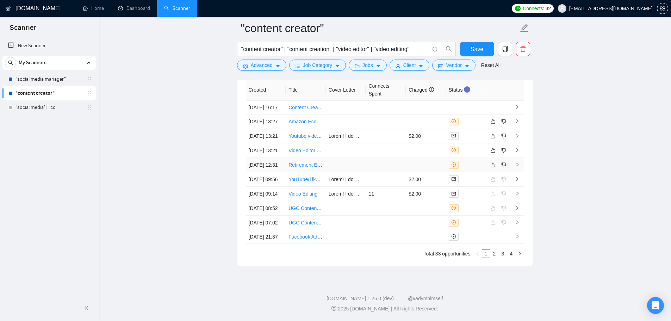
click at [392, 201] on td "11" at bounding box center [386, 194] width 40 height 14
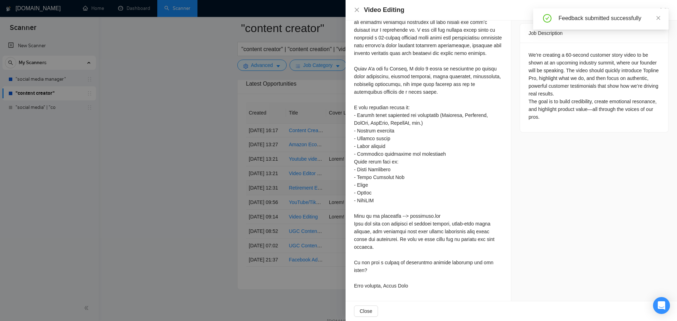
scroll to position [290, 0]
click at [215, 205] on div at bounding box center [338, 160] width 677 height 321
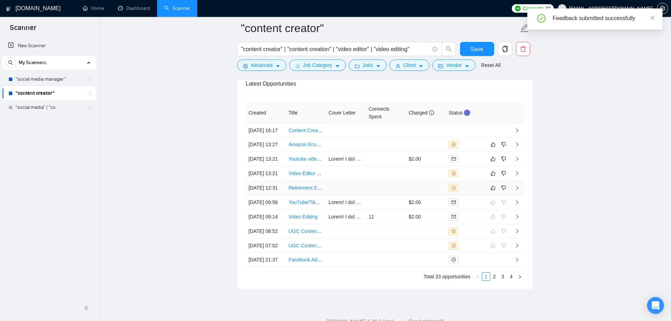
click at [387, 195] on td at bounding box center [386, 188] width 40 height 14
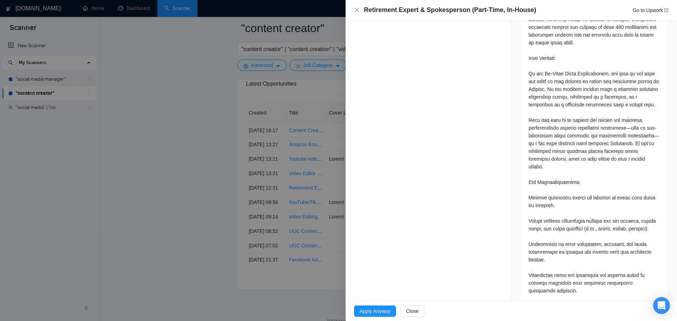
scroll to position [564, 0]
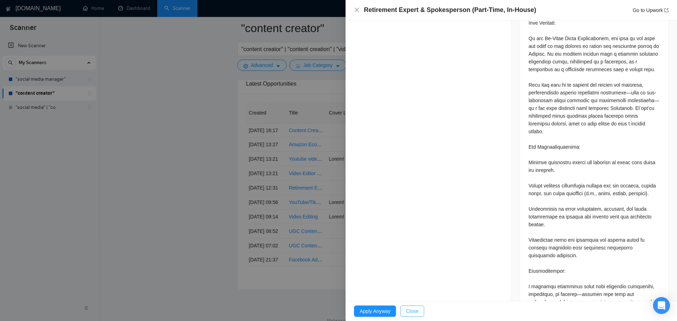
click at [418, 307] on button "Close" at bounding box center [412, 310] width 24 height 11
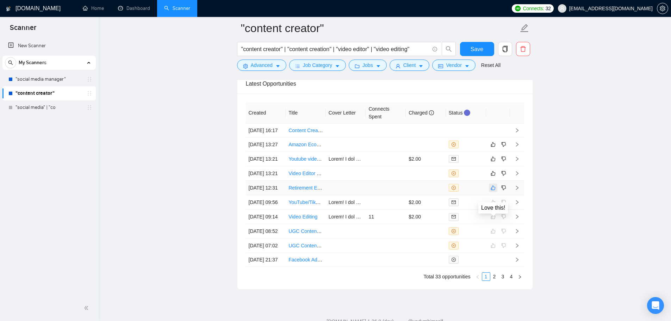
click at [493, 191] on icon "like" at bounding box center [493, 188] width 5 height 6
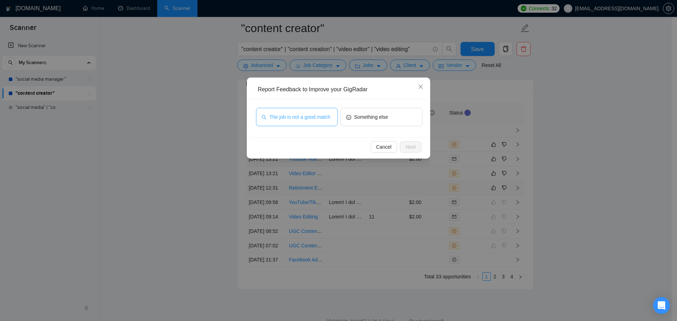
click at [308, 119] on span "The job is not a good match" at bounding box center [299, 117] width 61 height 8
click at [412, 152] on button "Next" at bounding box center [410, 146] width 21 height 11
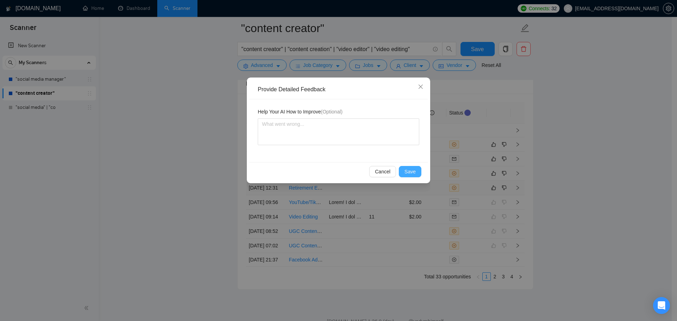
click at [405, 169] on button "Save" at bounding box center [410, 171] width 23 height 11
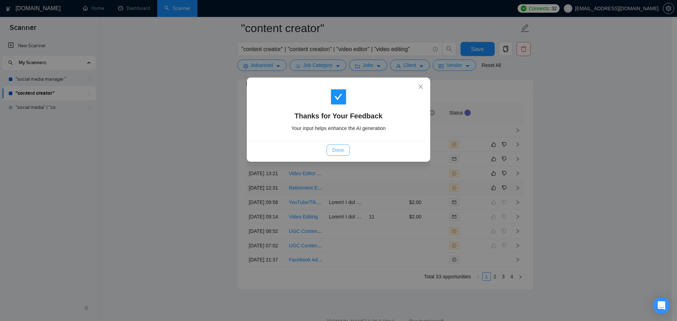
click at [342, 152] on span "Done" at bounding box center [338, 150] width 12 height 8
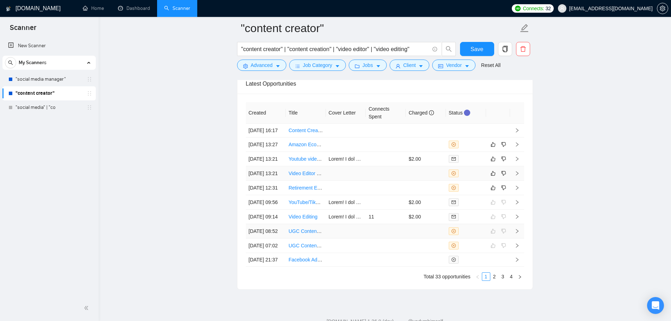
click at [409, 224] on td at bounding box center [426, 231] width 40 height 14
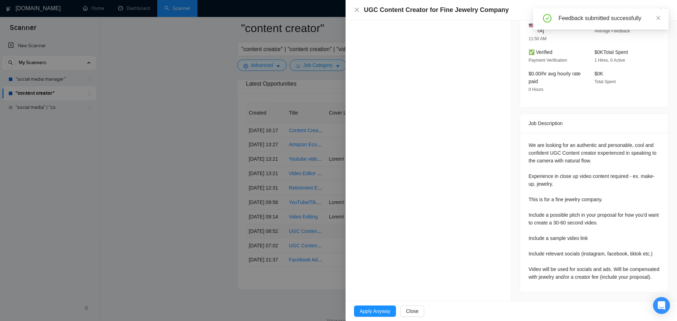
scroll to position [209, 0]
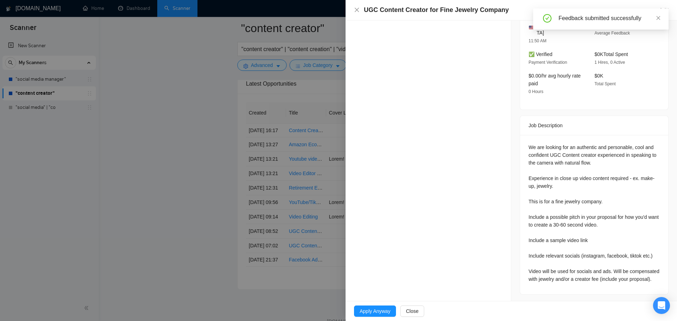
drag, startPoint x: 183, startPoint y: 167, endPoint x: 189, endPoint y: 168, distance: 5.7
click at [185, 168] on div at bounding box center [338, 160] width 677 height 321
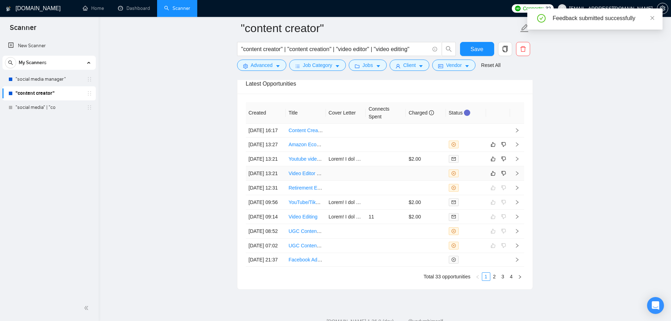
click at [416, 181] on td at bounding box center [426, 173] width 40 height 14
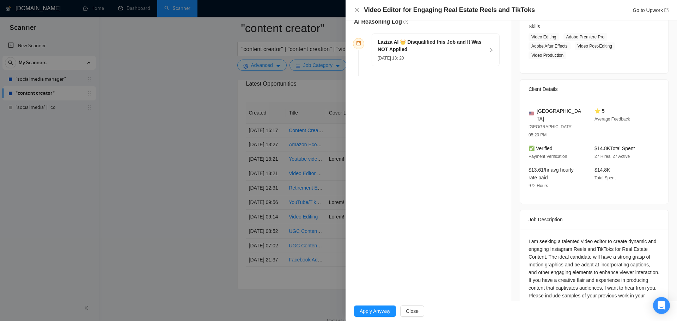
scroll to position [123, 0]
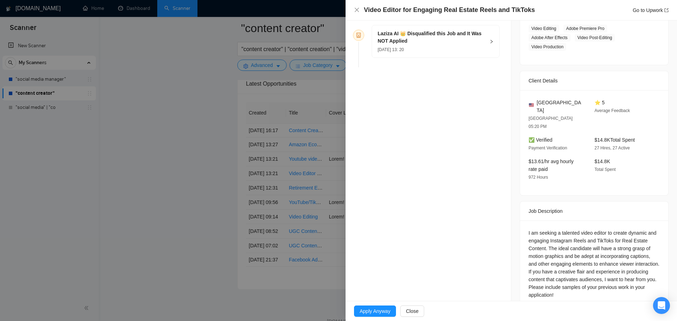
click at [141, 198] on div at bounding box center [338, 160] width 677 height 321
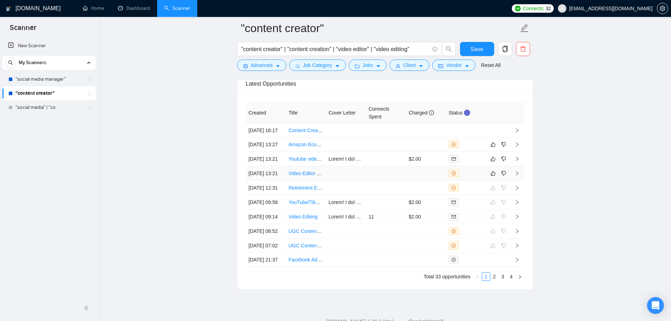
click at [307, 176] on link "Video Editor for Engaging Real Estate Reels and TikToks" at bounding box center [351, 174] width 124 height 6
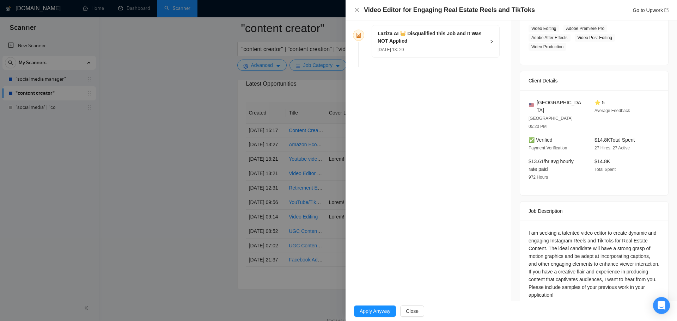
click at [355, 6] on div "Video Editor for Engaging Real Estate Reels and TikToks Go to Upwork" at bounding box center [511, 10] width 314 height 9
click at [358, 11] on icon "close" at bounding box center [356, 10] width 4 height 4
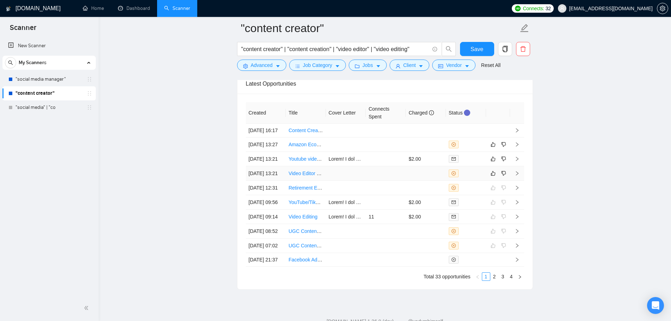
click at [334, 181] on td at bounding box center [346, 173] width 40 height 14
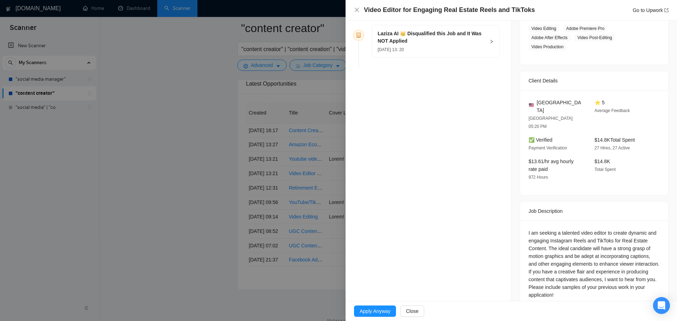
click at [407, 57] on div "Laziza AI 👑 Disqualified this Job and It Was NOT Applied [DATE] 13: 20" at bounding box center [435, 41] width 128 height 33
click at [417, 44] on div "Laziza AI 👑 Disqualified this Job and It Was NOT Applied [DATE] 13: 20" at bounding box center [430, 41] width 107 height 23
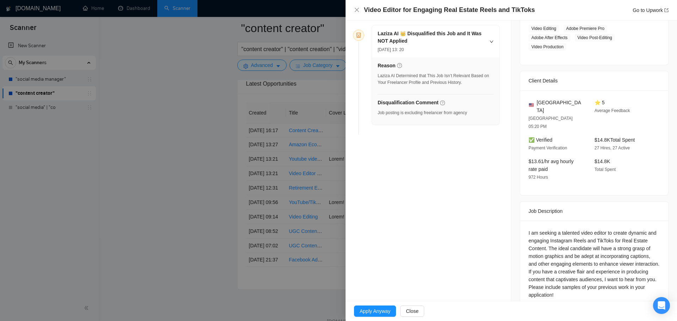
click at [343, 274] on div at bounding box center [338, 160] width 677 height 321
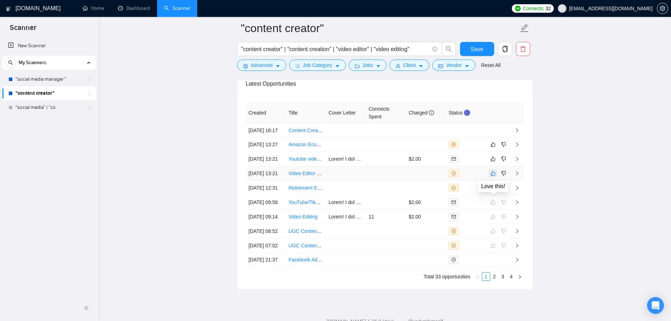
click at [495, 176] on icon "like" at bounding box center [493, 174] width 5 height 6
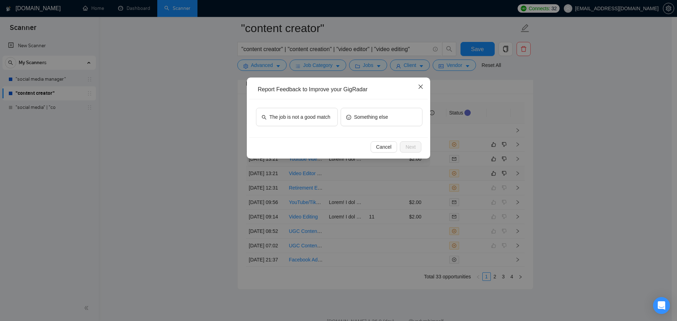
click at [421, 84] on icon "close" at bounding box center [421, 87] width 6 height 6
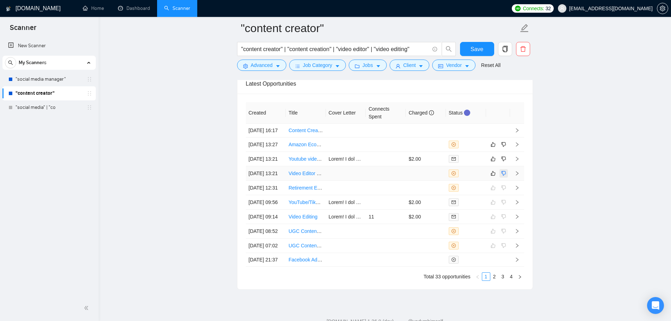
click at [502, 176] on icon "dislike" at bounding box center [503, 174] width 5 height 6
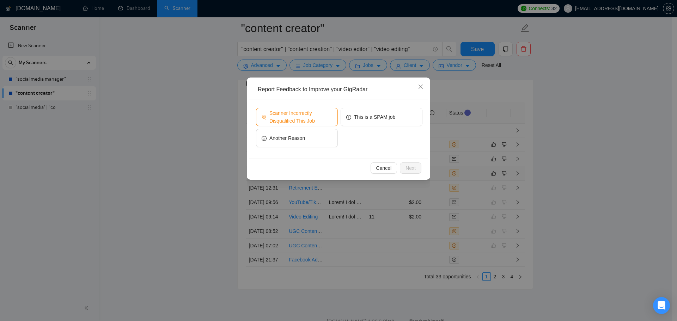
click at [283, 120] on span "Scanner Incorrectly Disqualified This Job" at bounding box center [300, 117] width 63 height 16
click at [418, 171] on button "Next" at bounding box center [410, 167] width 21 height 11
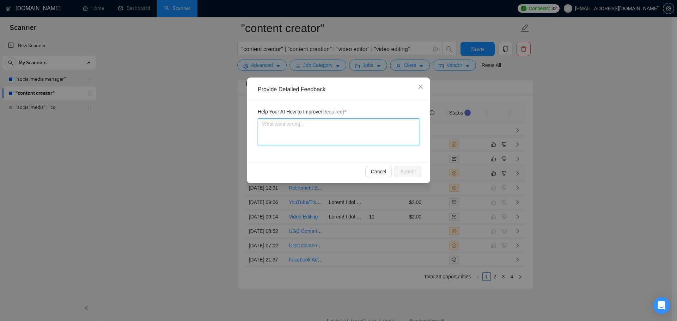
click at [326, 136] on textarea at bounding box center [338, 131] width 161 height 27
type textarea "T"
type textarea "Th"
type textarea "The"
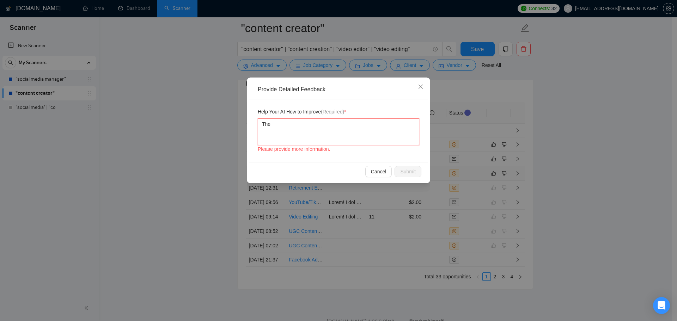
type textarea "The r"
type textarea "The re"
type textarea "The requ"
type textarea "The requi"
type textarea "The requir"
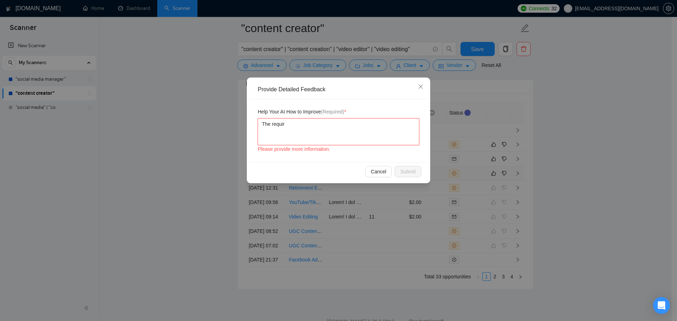
type textarea "The require"
type textarea "The required"
type textarea "The required s"
type textarea "The required sk"
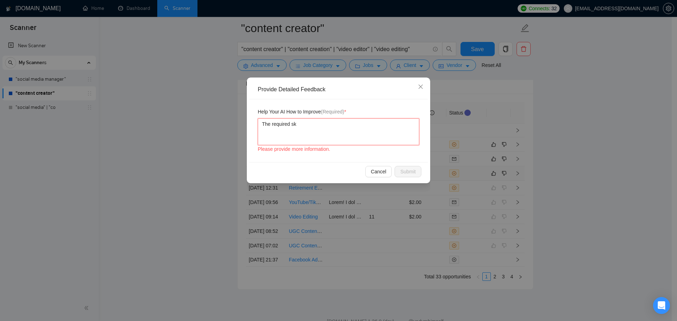
type textarea "The required ski"
type textarea "The required skil"
type textarea "The required skill"
type textarea "The required skills"
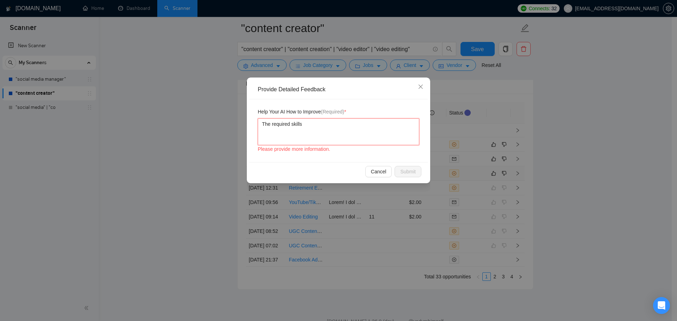
type textarea "The required skills a"
type textarea "The required skills an"
type textarea "The required skills and"
type textarea "The required skills and s"
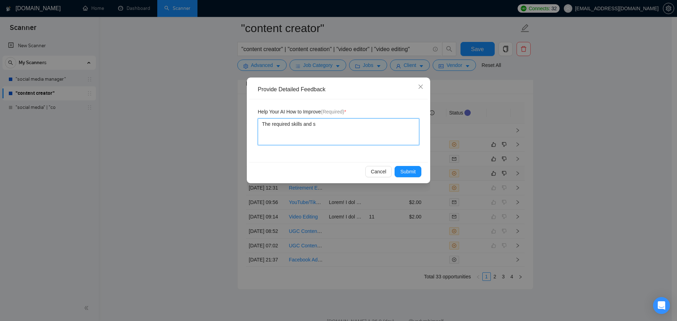
type textarea "The required skills and se"
type textarea "The required skills and ser"
type textarea "The required skills and serv"
type textarea "The required skills and servic"
type textarea "The required skills and service"
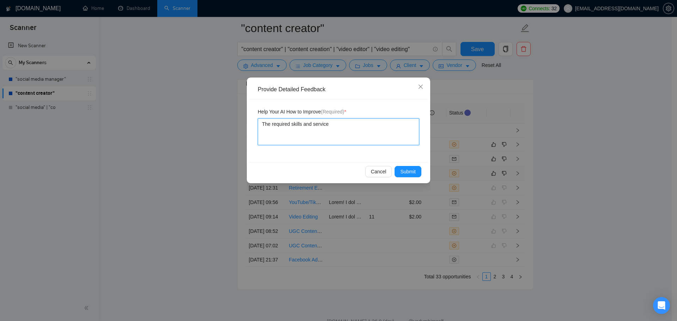
type textarea "The required skills and services"
type textarea "The required skills and services r"
type textarea "The required skills and services re"
type textarea "The required skills and services req"
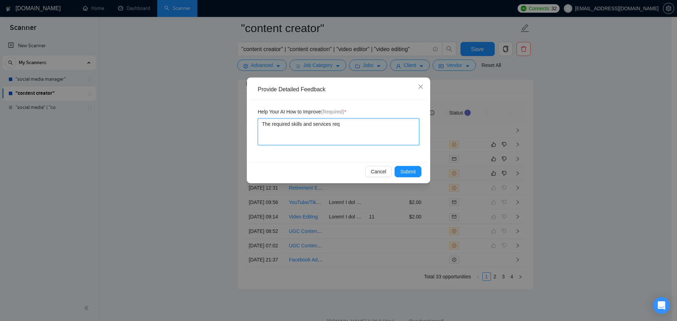
type textarea "The required skills and services requ"
type textarea "The required skills and services requi"
type textarea "The required skills and services requir"
type textarea "The required skills and services require"
type textarea "The required skills and services required"
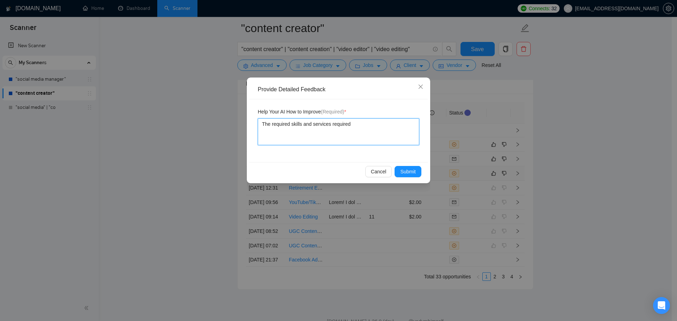
type textarea "The required skills and services required"
type textarea "The required skills and services required f"
type textarea "The required skills and services required fo"
type textarea "The required skills and services required for"
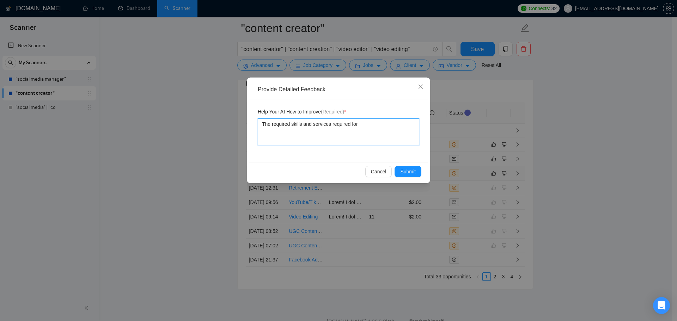
type textarea "The required skills and services required for t"
type textarea "The required skills and services required for th"
type textarea "The required skills and services required for the"
type textarea "The required skills and services required for the j"
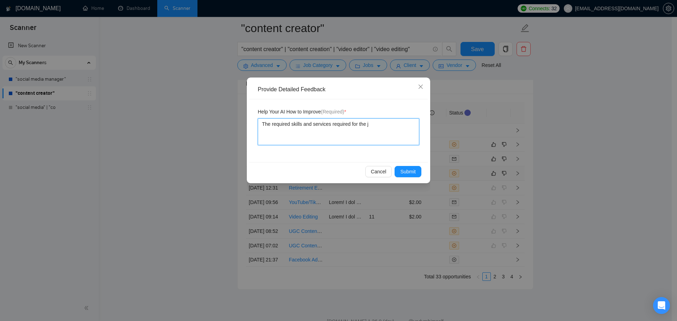
type textarea "The required skills and services required for the jo"
type textarea "The required skills and services required for the job"
type textarea "The required skills and services required for the job m"
type textarea "The required skills and services required for the job ma"
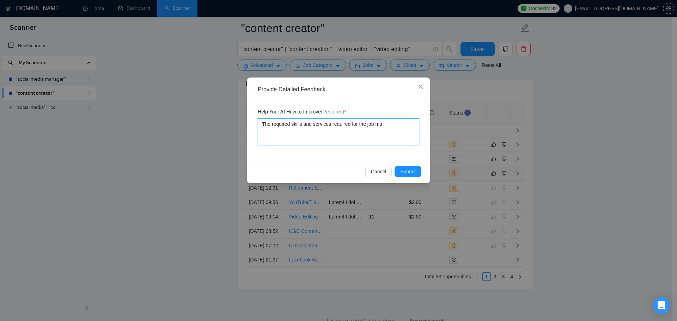
type textarea "The required skills and services required for the job mat"
type textarea "The required skills and services required for the job match"
type textarea "The required skills and services required for the job matche"
type textarea "The required skills and services required for the job matches"
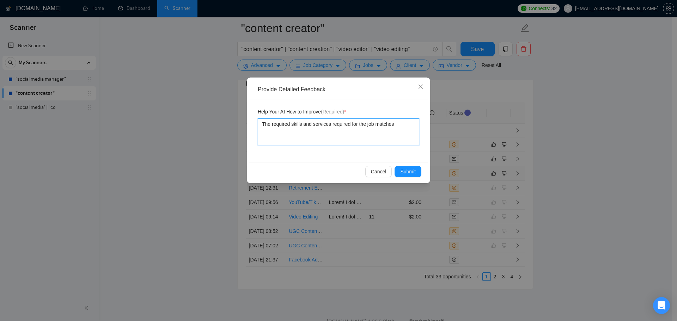
type textarea "The required skills and services required for the job matches t"
type textarea "The required skills and services required for the job matches th"
type textarea "The required skills and services required for the job matches that"
type textarea "The required skills and services required for the job matches thaty"
type textarea "The required skills and services required for the job matches that"
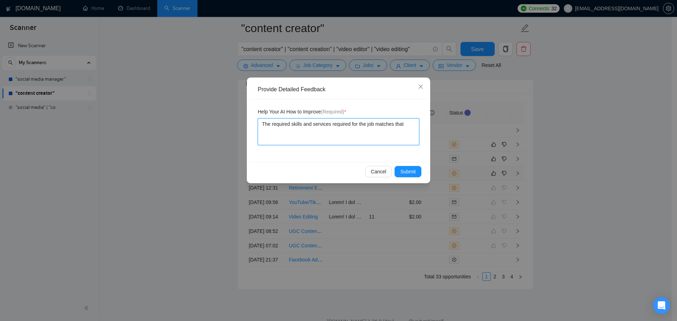
type textarea "The required skills and services required for the job matches that"
type textarea "The required skills and services required for the job matches that o"
type textarea "The required skills and services required for the job matches that of"
type textarea "The required skills and services required for the job matches that of n"
type textarea "The required skills and services required for the job matches that of"
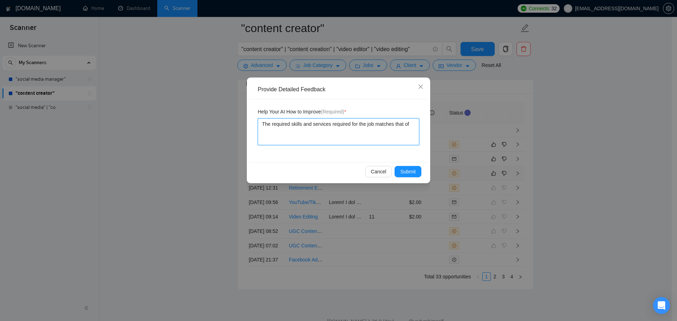
type textarea "The required skills and services required for the job matches that of t"
type textarea "The required skills and services required for the job matches that of th"
type textarea "The required skills and services required for the job matches that of the"
type textarea "The required skills and services required for the job matches that of the f"
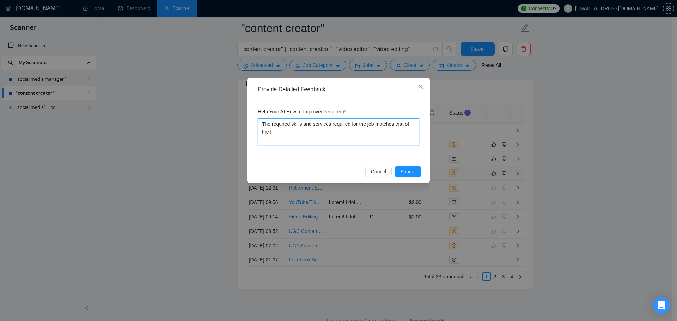
type textarea "The required skills and services required for the job matches that of the fr"
type textarea "The required skills and services required for the job matches that of the fre"
type textarea "The required skills and services required for the job matches that of the free"
type textarea "The required skills and services required for the job matches that of the freela"
type textarea "The required skills and services required for the job matches that of the freel…"
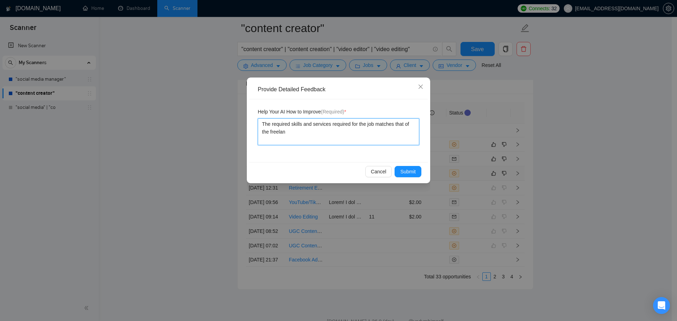
type textarea "The required skills and services required for the job matches that of the freel…"
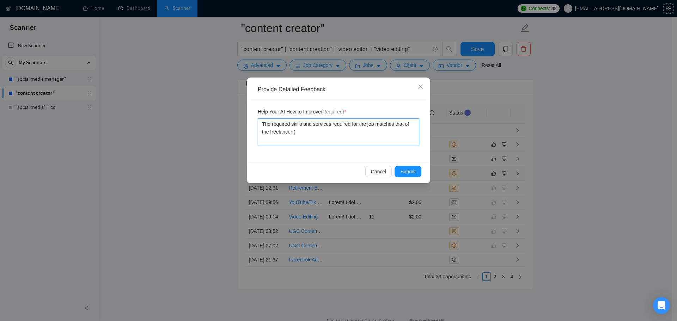
type textarea "The required skills and services required for the job matches that of the freel…"
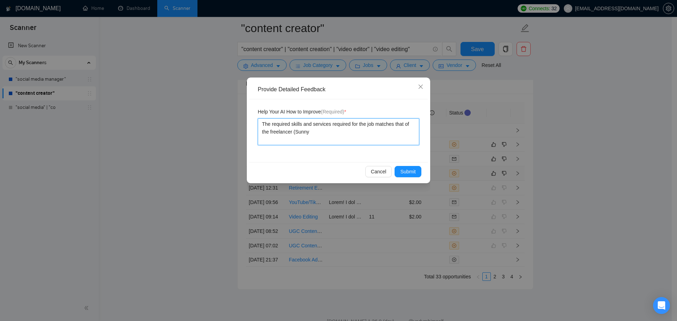
type textarea "The required skills and services required for the job matches that of the freel…"
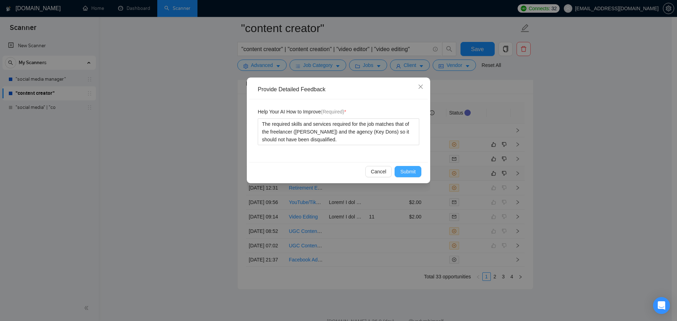
click at [415, 170] on span "Submit" at bounding box center [408, 172] width 16 height 8
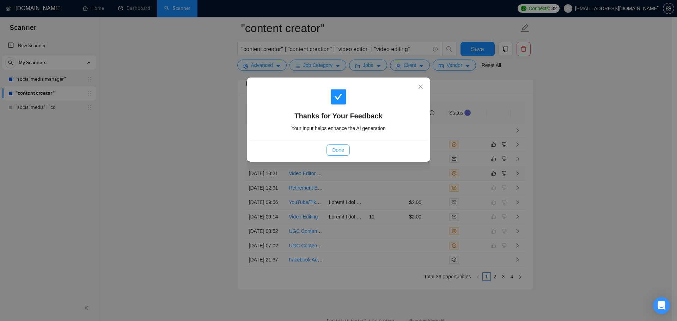
click at [341, 149] on span "Done" at bounding box center [338, 150] width 12 height 8
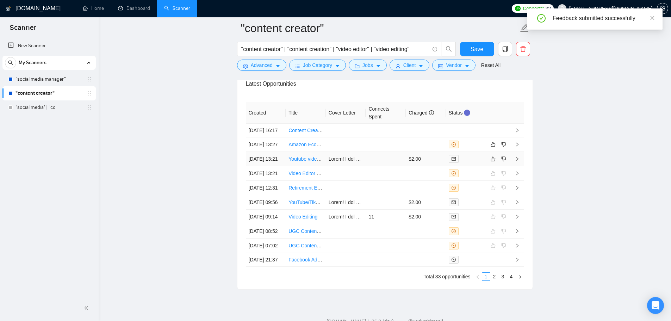
click at [384, 166] on td at bounding box center [386, 159] width 40 height 14
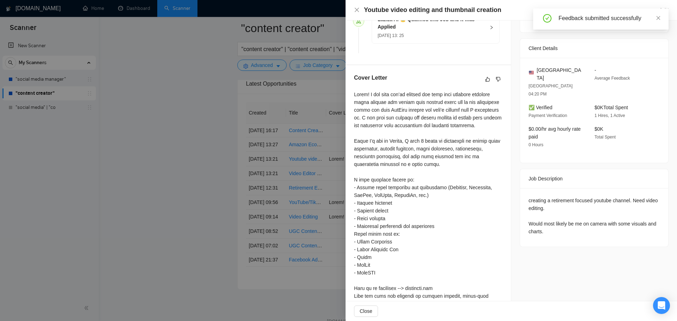
scroll to position [193, 0]
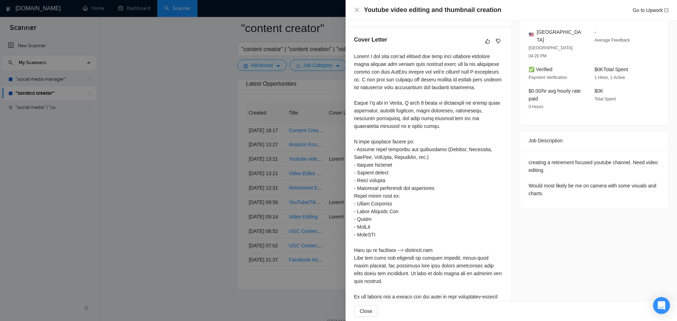
click at [266, 238] on div at bounding box center [338, 160] width 677 height 321
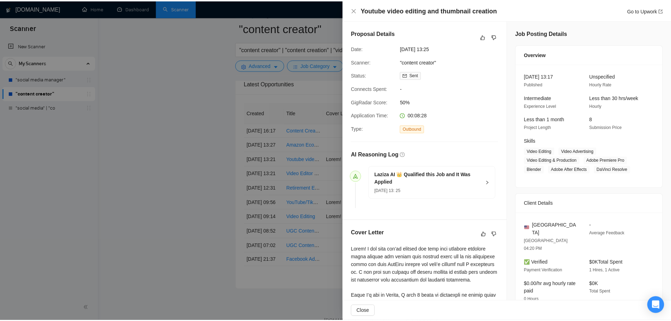
scroll to position [176, 0]
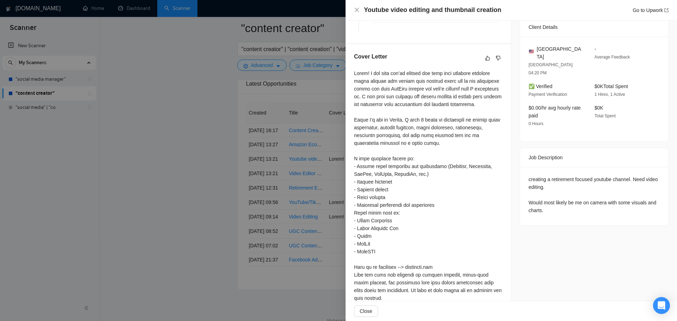
click at [255, 178] on div at bounding box center [338, 160] width 677 height 321
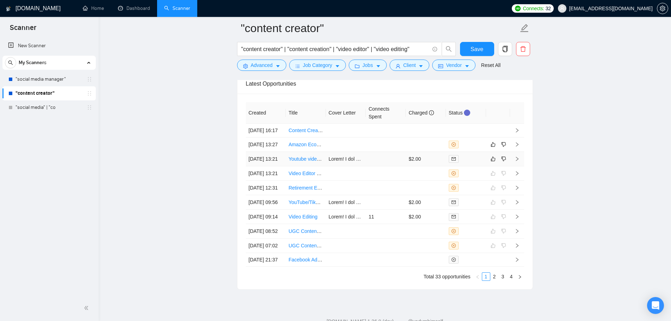
click at [312, 162] on link "Youtube video editing and thumbnail creation" at bounding box center [338, 159] width 98 height 6
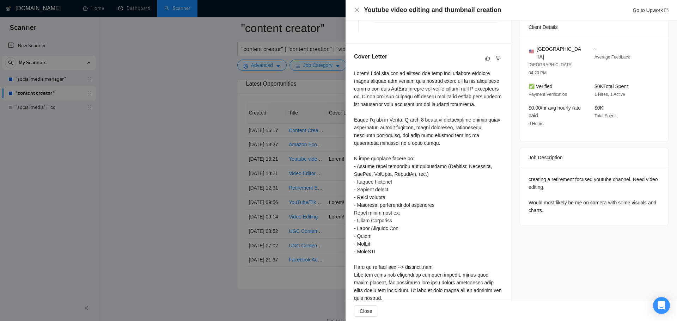
click at [191, 172] on div at bounding box center [338, 160] width 677 height 321
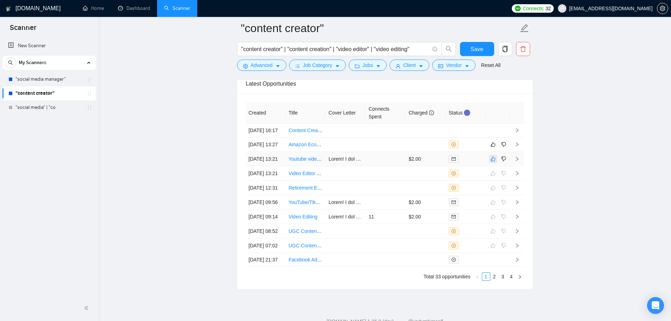
click at [491, 162] on icon "like" at bounding box center [493, 159] width 5 height 6
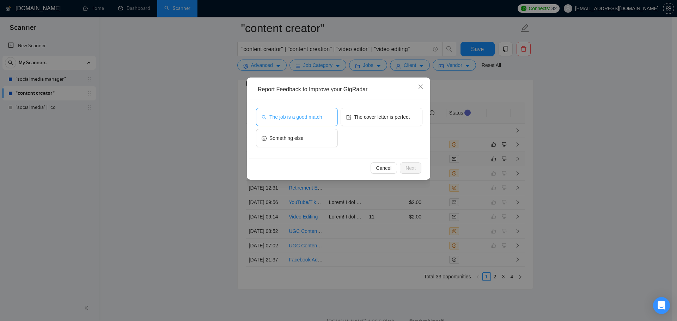
click at [280, 121] on button "The job is a good match" at bounding box center [297, 117] width 82 height 18
click at [423, 119] on div "The job is a good match The cover letter is perfect Something else" at bounding box center [338, 128] width 178 height 59
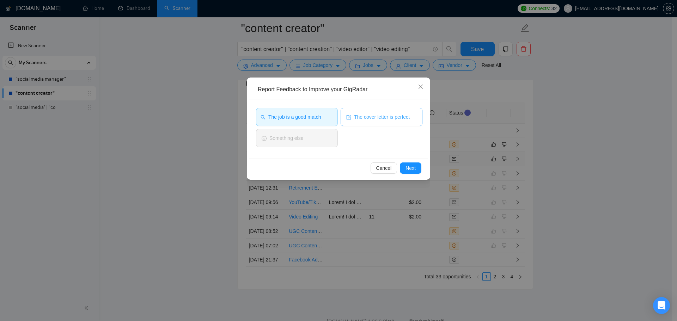
click at [398, 115] on span "The cover letter is perfect" at bounding box center [382, 117] width 56 height 8
click at [411, 166] on span "Next" at bounding box center [410, 168] width 10 height 8
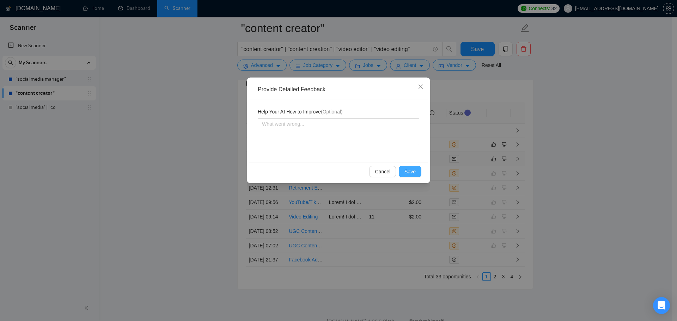
click at [419, 176] on button "Save" at bounding box center [410, 171] width 23 height 11
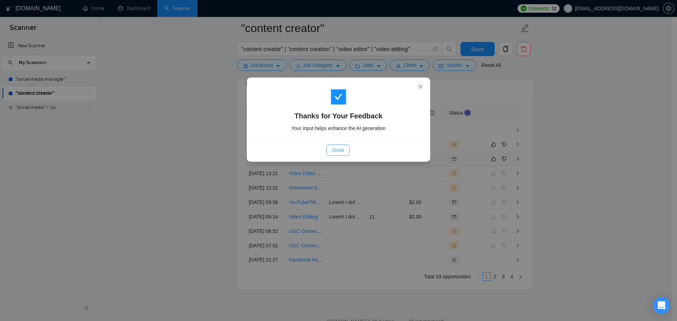
click at [341, 149] on span "Done" at bounding box center [338, 150] width 12 height 8
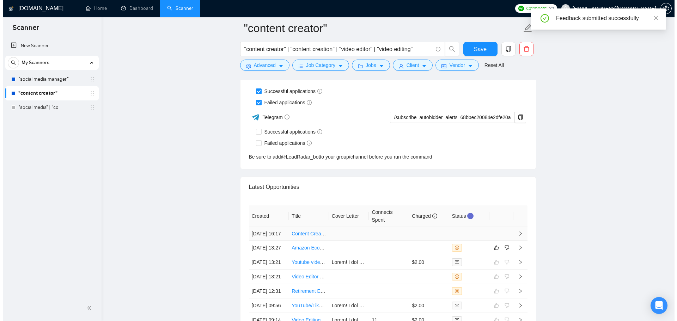
scroll to position [1784, 0]
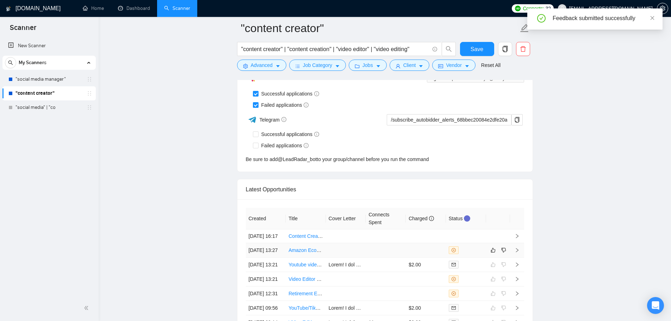
click at [368, 258] on td at bounding box center [386, 250] width 40 height 14
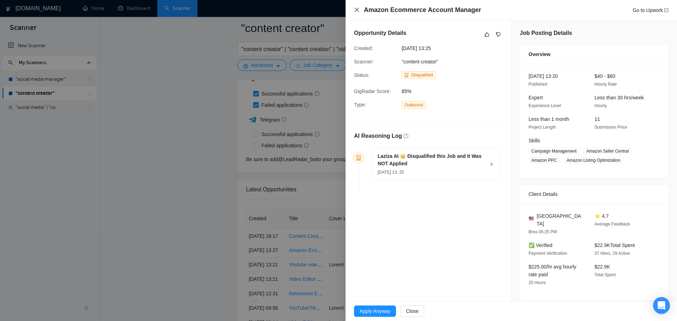
click at [354, 11] on icon "close" at bounding box center [357, 10] width 6 height 6
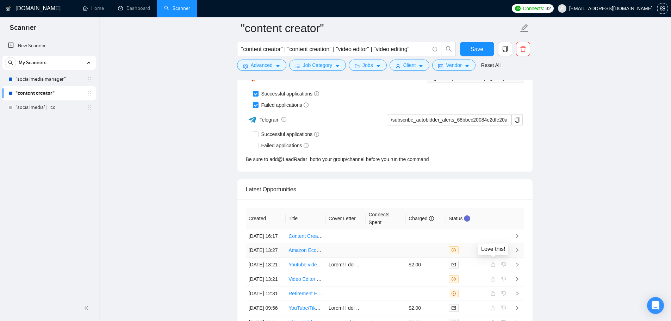
click at [397, 258] on td at bounding box center [386, 250] width 40 height 14
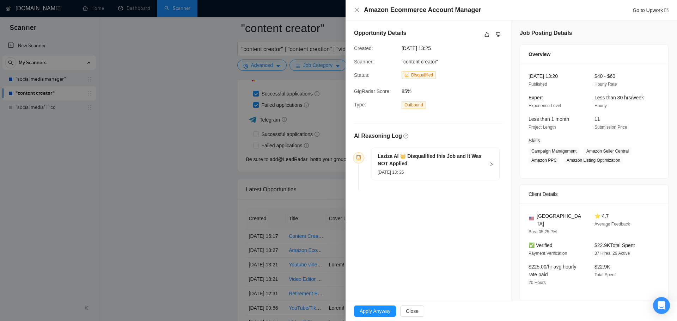
click at [409, 160] on h5 "Laziza AI 👑 Disqualified this Job and It Was NOT Applied" at bounding box center [430, 160] width 107 height 15
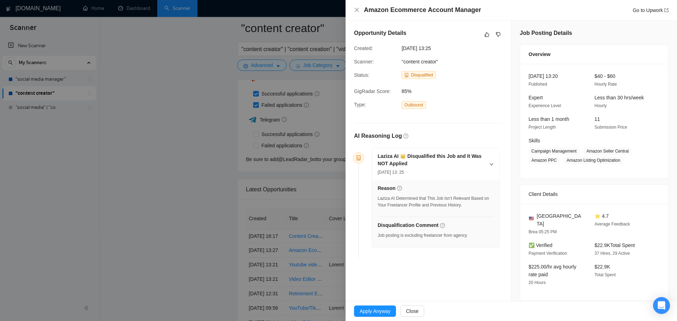
click at [252, 209] on div at bounding box center [338, 160] width 677 height 321
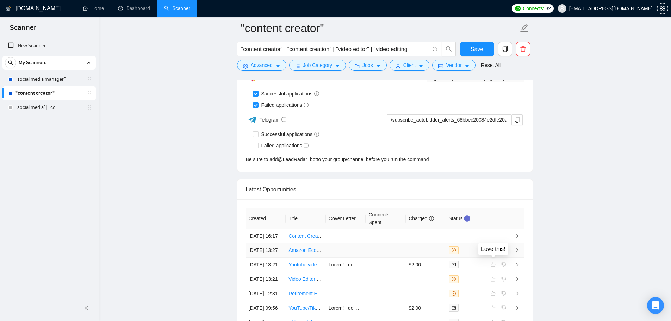
click at [492, 253] on icon "like" at bounding box center [493, 250] width 5 height 6
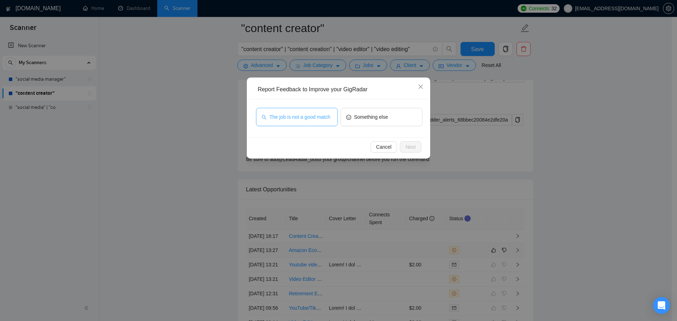
click at [303, 111] on button "The job is not a good match" at bounding box center [297, 117] width 82 height 18
click at [304, 111] on button "The job is not a good match" at bounding box center [297, 117] width 82 height 18
click at [305, 112] on button "The job is not a good match" at bounding box center [297, 117] width 82 height 18
click at [420, 146] on button "Next" at bounding box center [410, 146] width 21 height 11
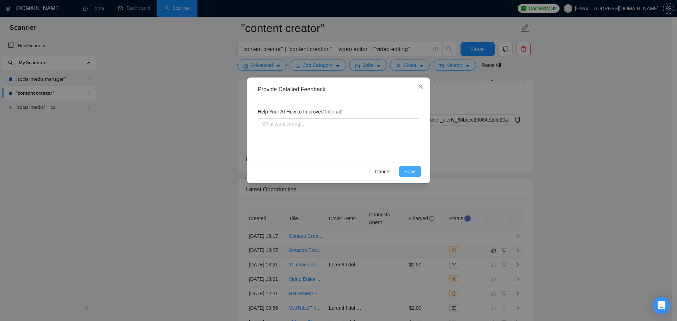
click at [406, 170] on span "Save" at bounding box center [409, 172] width 11 height 8
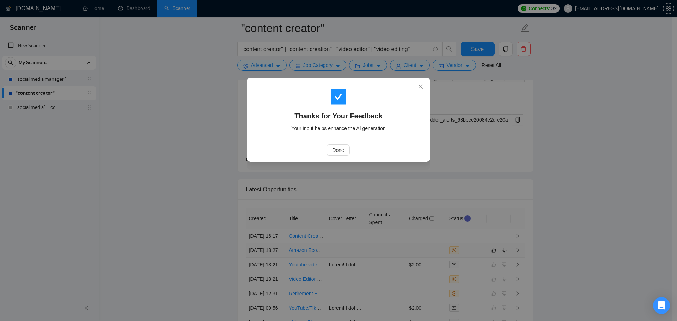
click at [321, 147] on div "Done" at bounding box center [338, 149] width 166 height 11
click at [348, 158] on div "Done" at bounding box center [338, 150] width 178 height 19
click at [341, 152] on span "Done" at bounding box center [338, 150] width 12 height 8
